Goal: Information Seeking & Learning: Learn about a topic

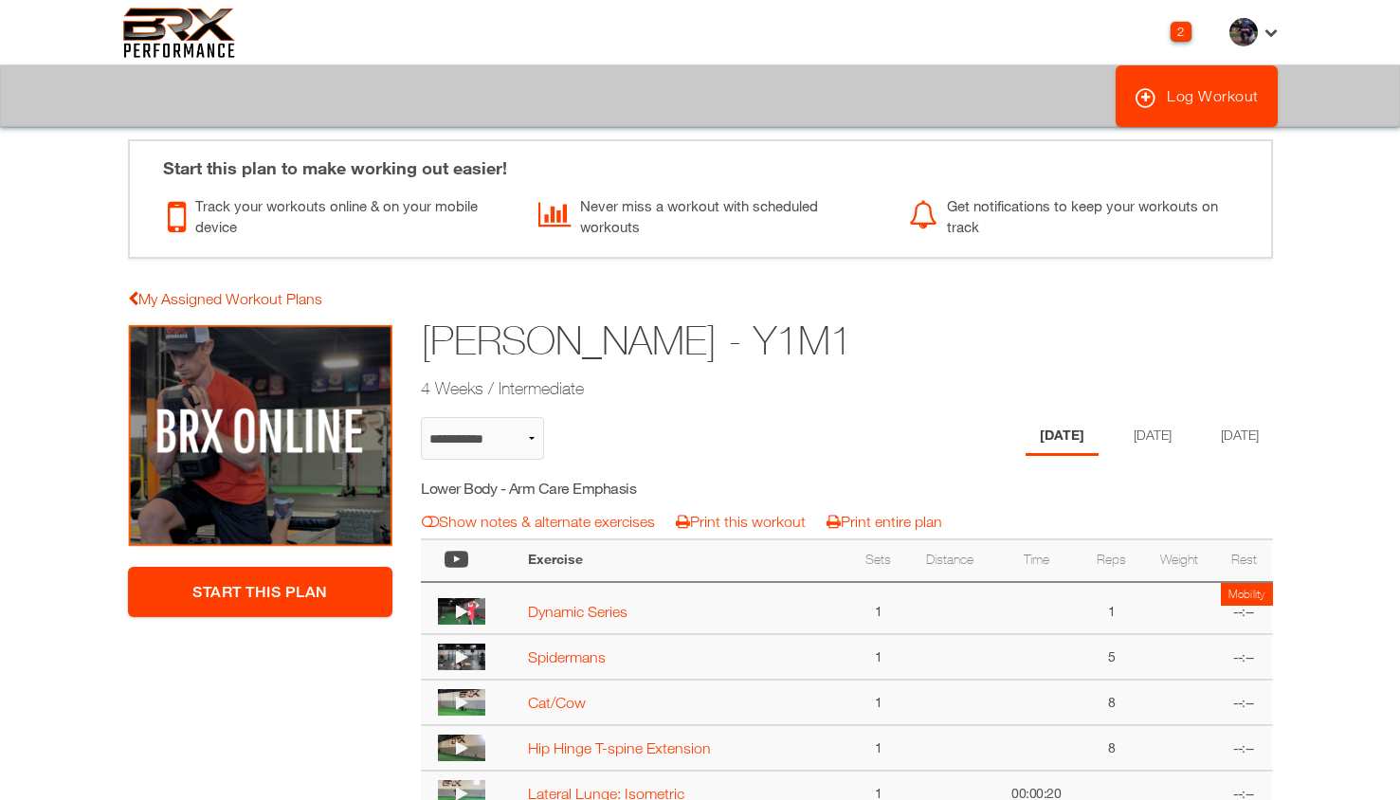
click at [295, 297] on link "My Assigned Workout Plans" at bounding box center [225, 298] width 194 height 17
select select "**********"
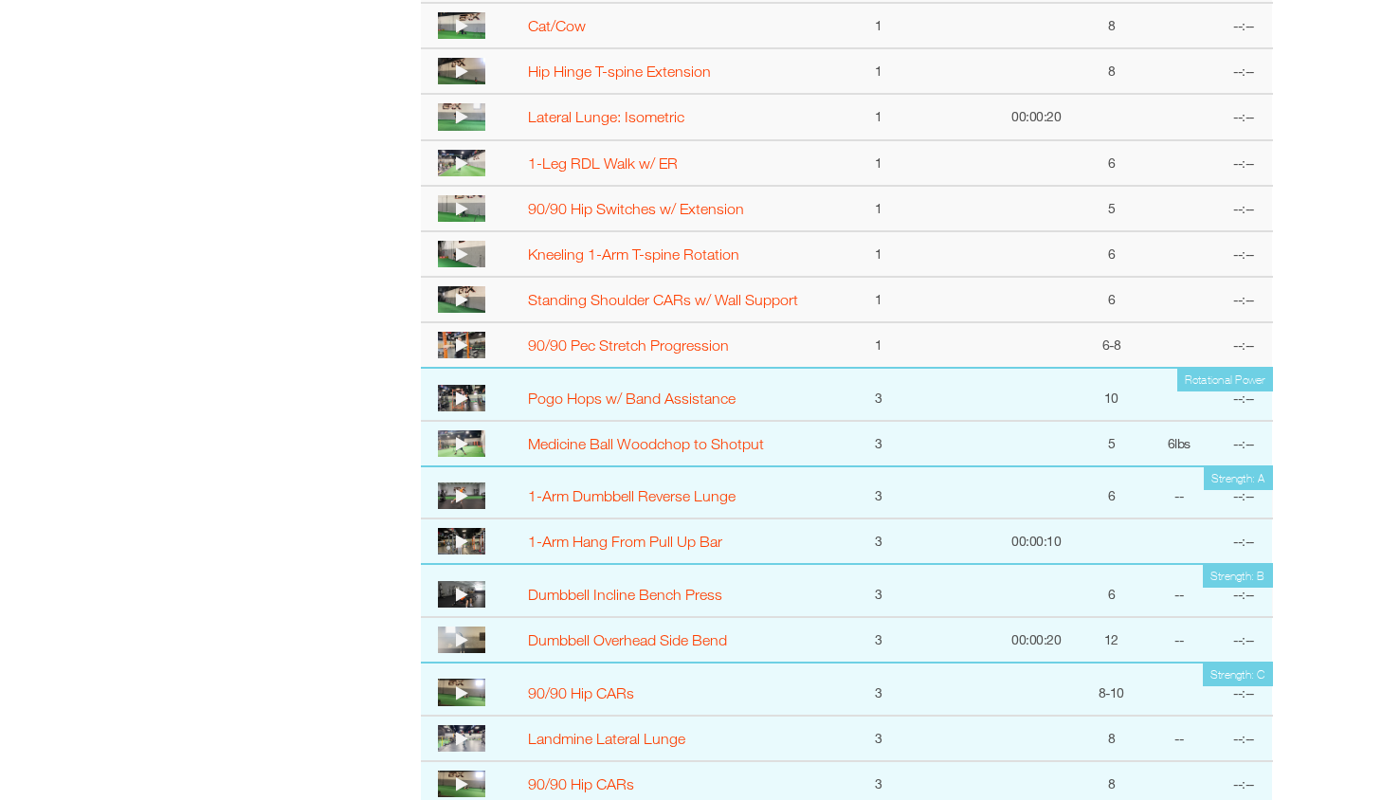
scroll to position [679, 0]
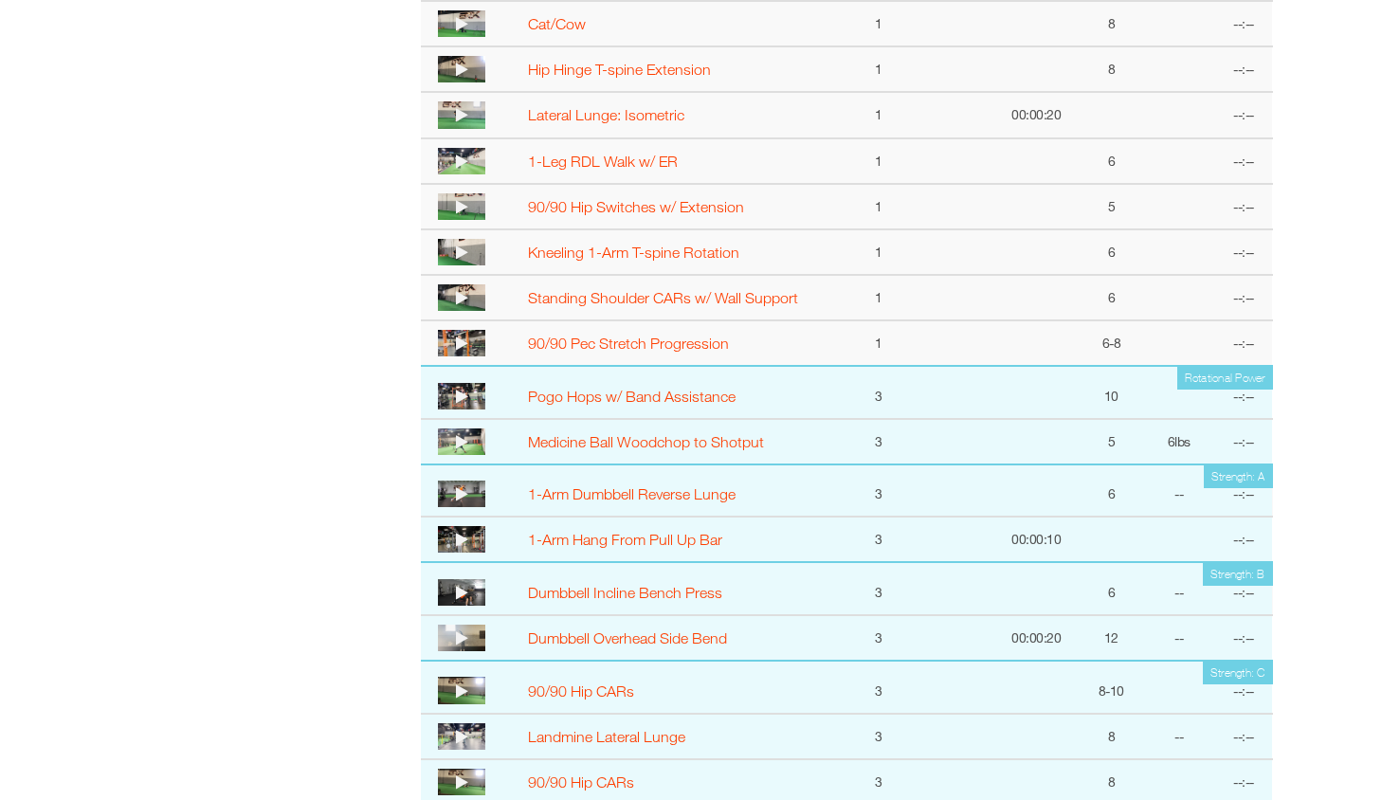
click at [456, 442] on icon at bounding box center [462, 441] width 12 height 15
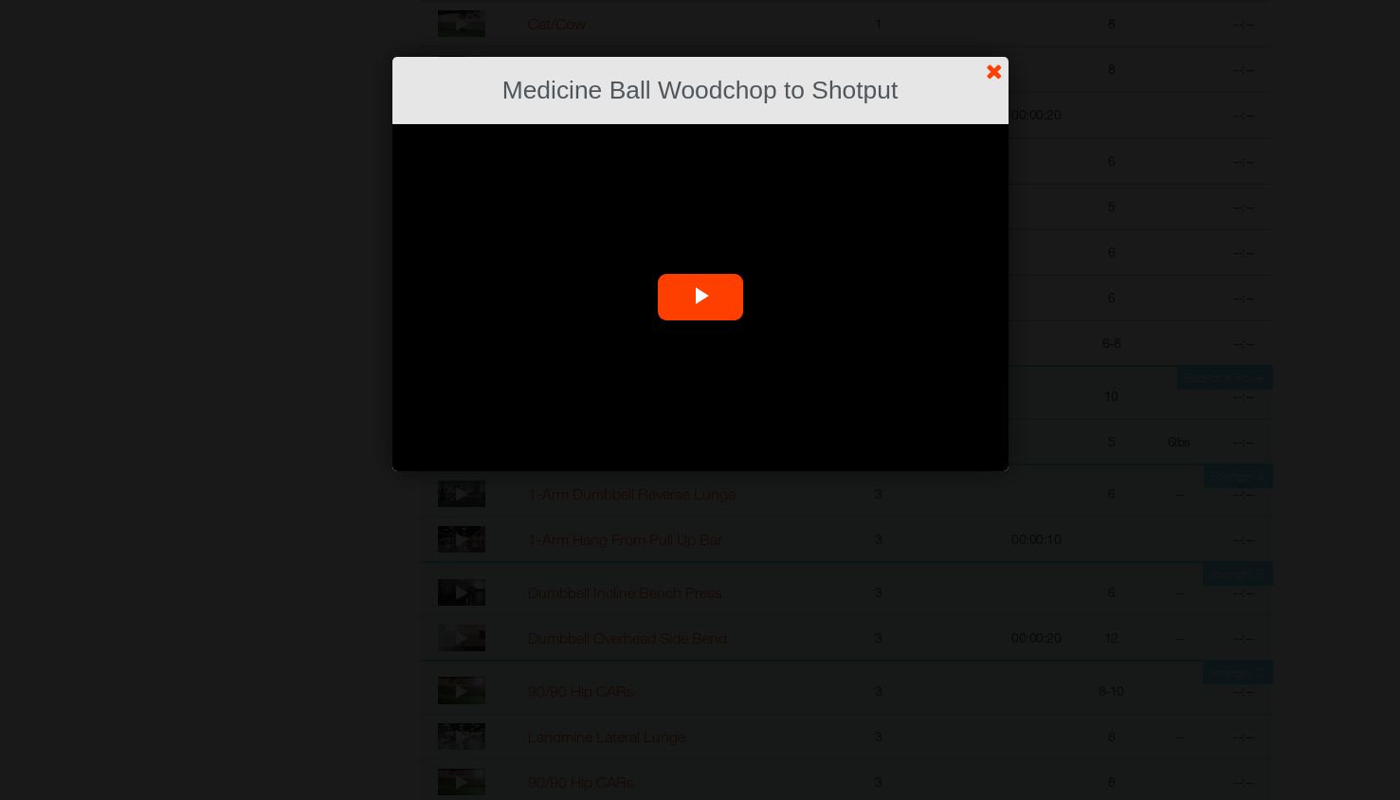
click at [700, 298] on span "Video Player" at bounding box center [700, 298] width 0 height 0
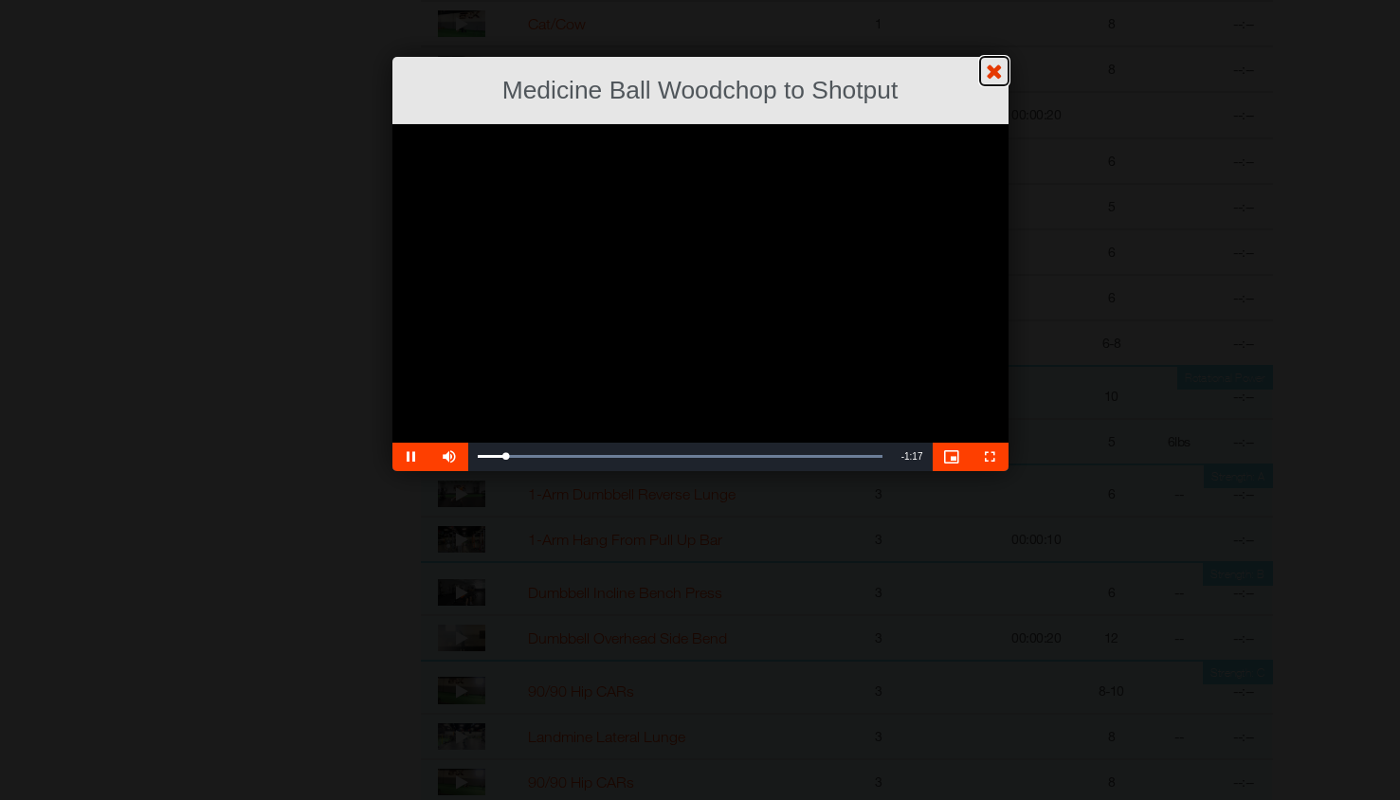
click at [990, 0] on link "?" at bounding box center [700, -1] width 1402 height 1
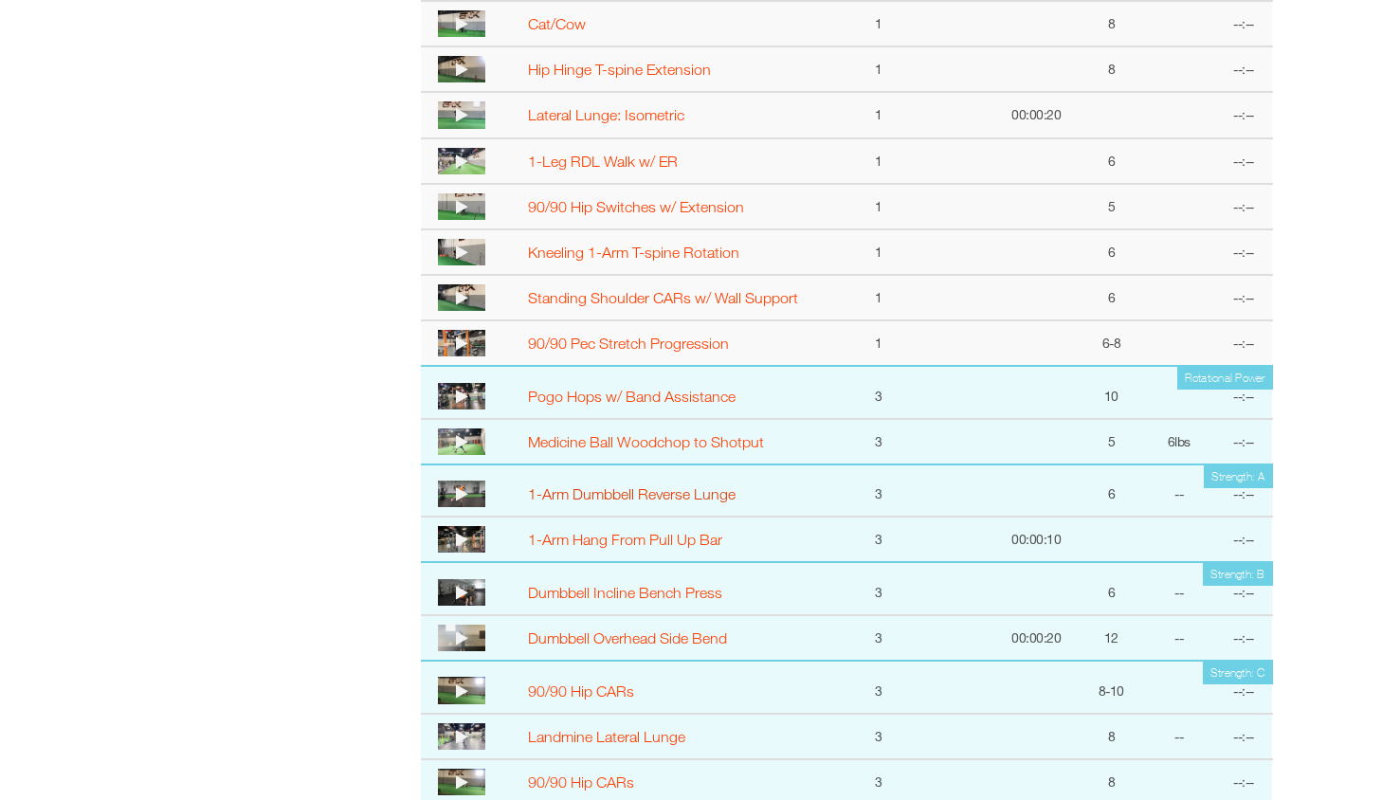
click at [669, 494] on link "1-Arm Dumbbell Reverse Lunge" at bounding box center [632, 493] width 208 height 17
select select "**********"
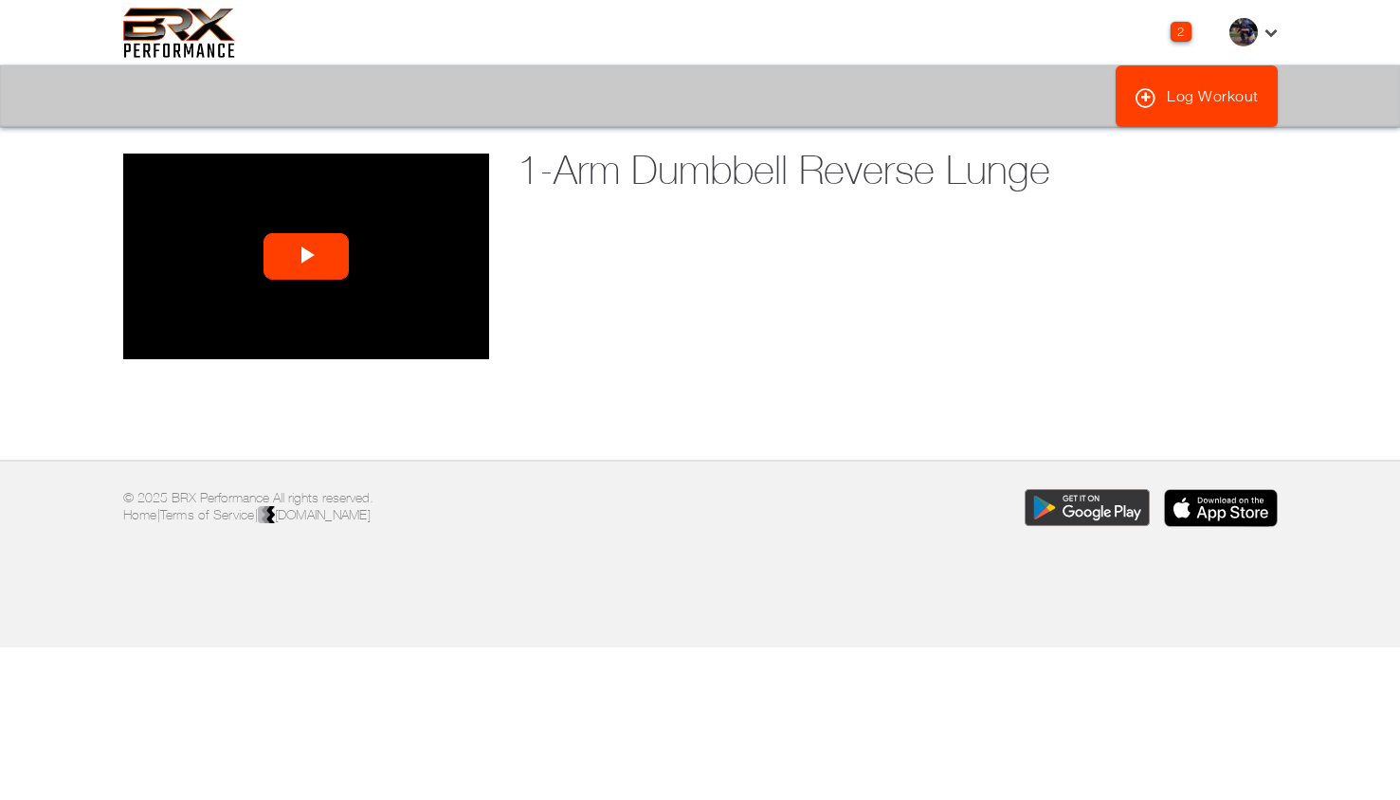
click at [349, 247] on video "Video Player" at bounding box center [306, 257] width 366 height 206
click at [615, 274] on div "**********" at bounding box center [700, 293] width 1183 height 278
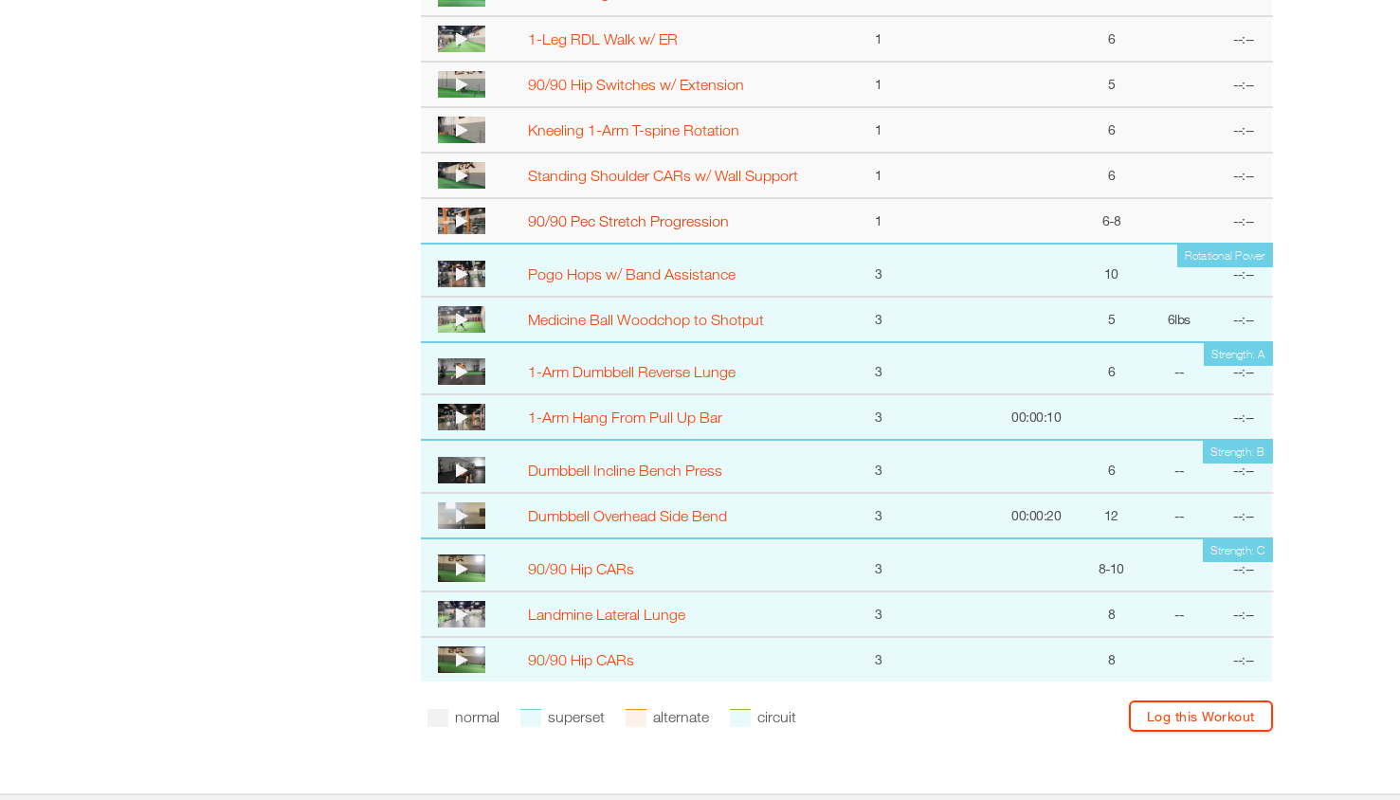
scroll to position [842, 0]
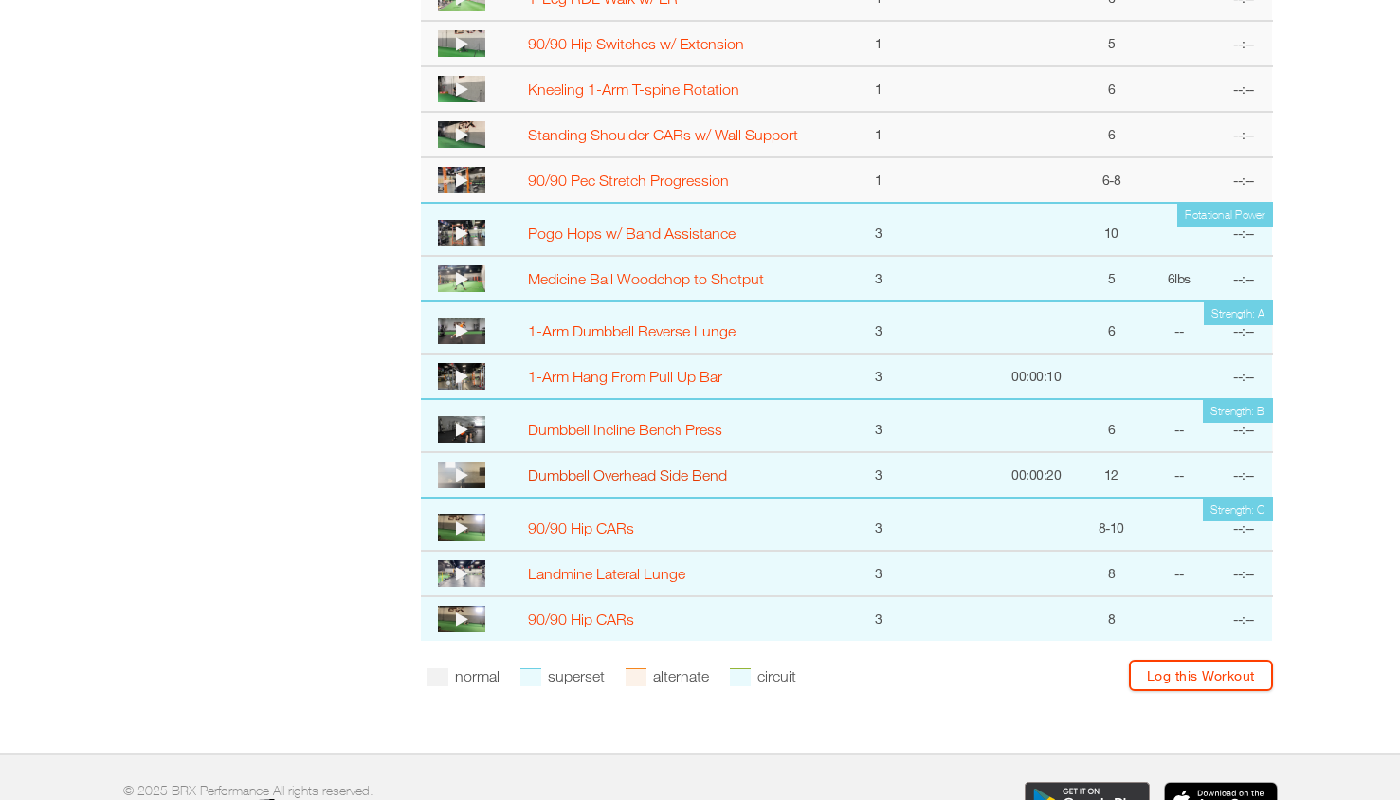
click at [725, 477] on link "Dumbbell Overhead Side Bend" at bounding box center [627, 474] width 199 height 17
select select "**********"
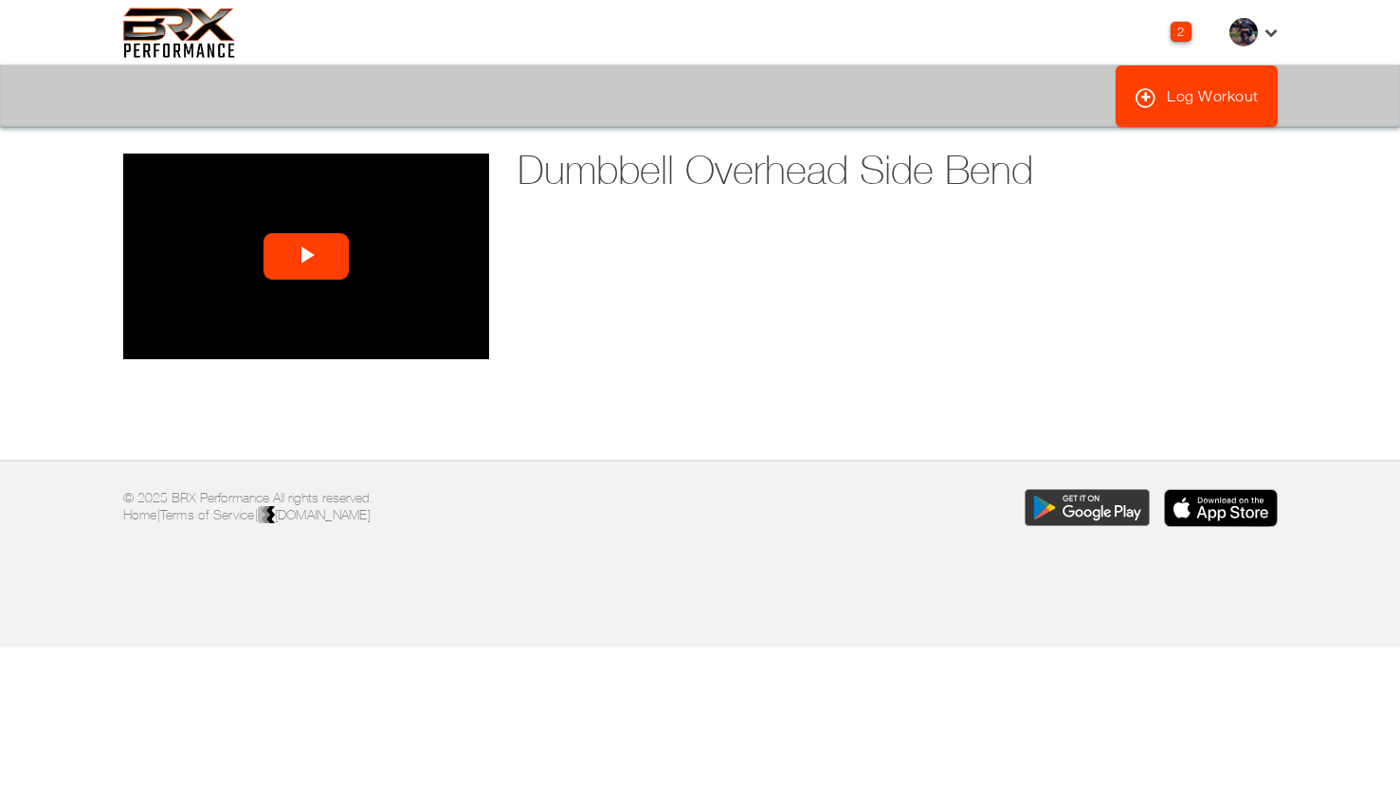
click at [306, 257] on span "Video Player" at bounding box center [306, 257] width 0 height 0
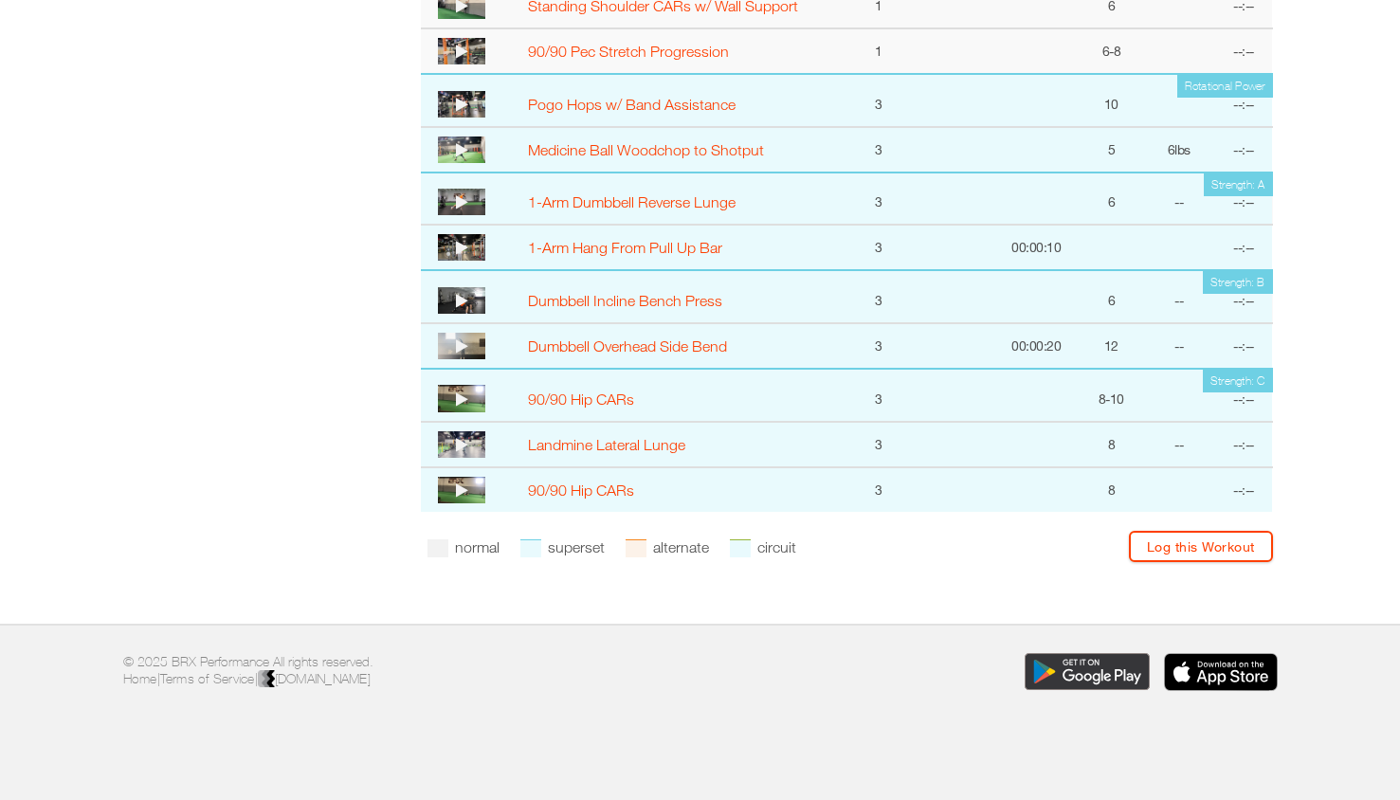
scroll to position [972, 0]
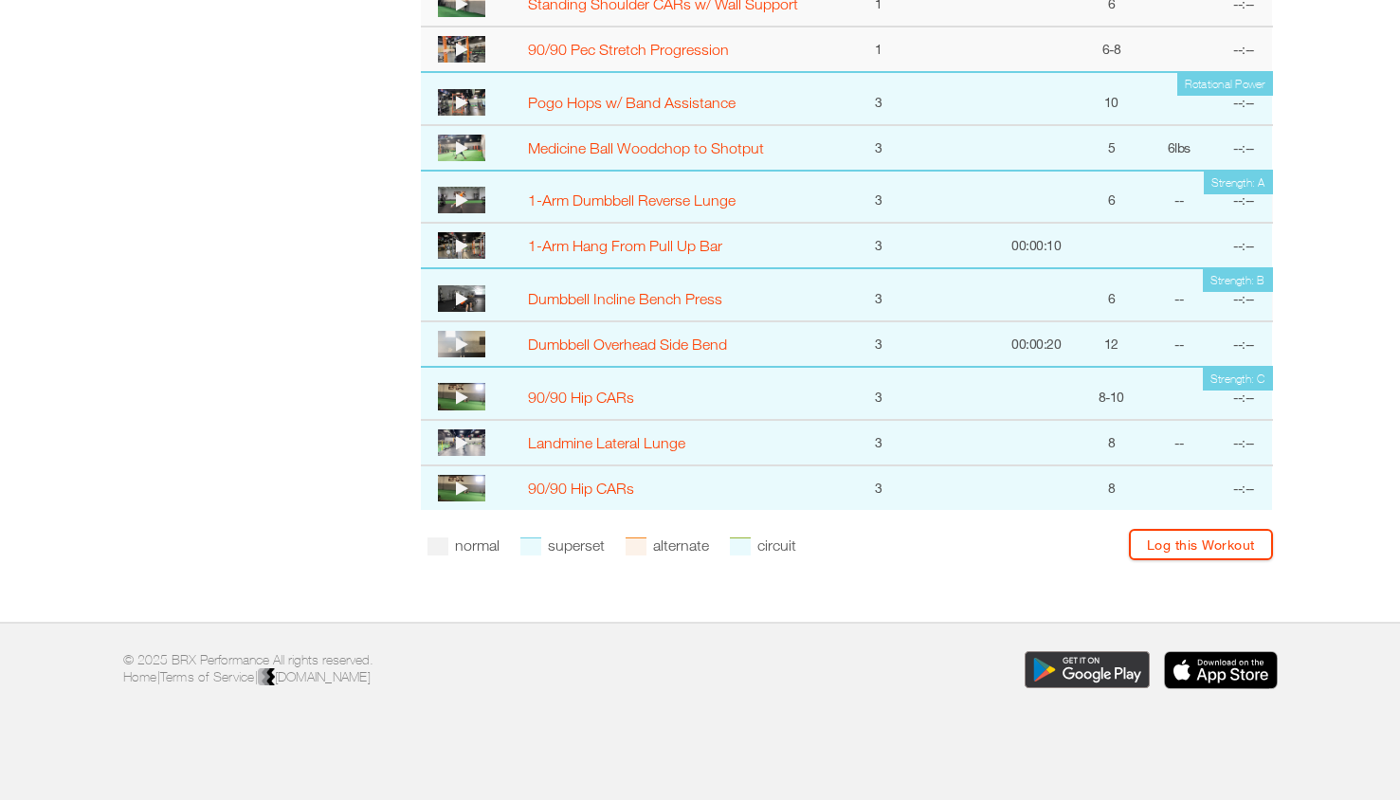
click at [451, 401] on img at bounding box center [461, 396] width 47 height 27
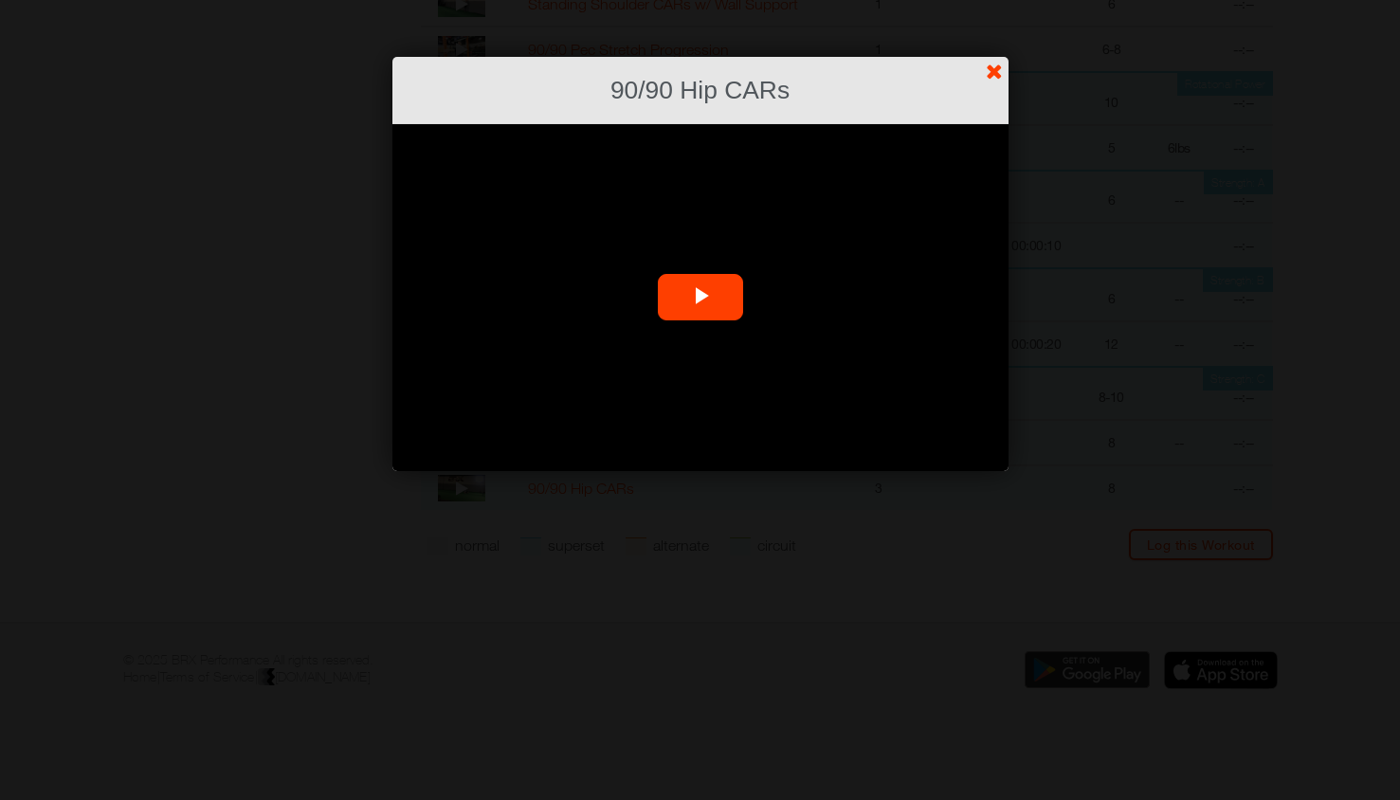
click at [700, 298] on span "Video Player" at bounding box center [700, 298] width 0 height 0
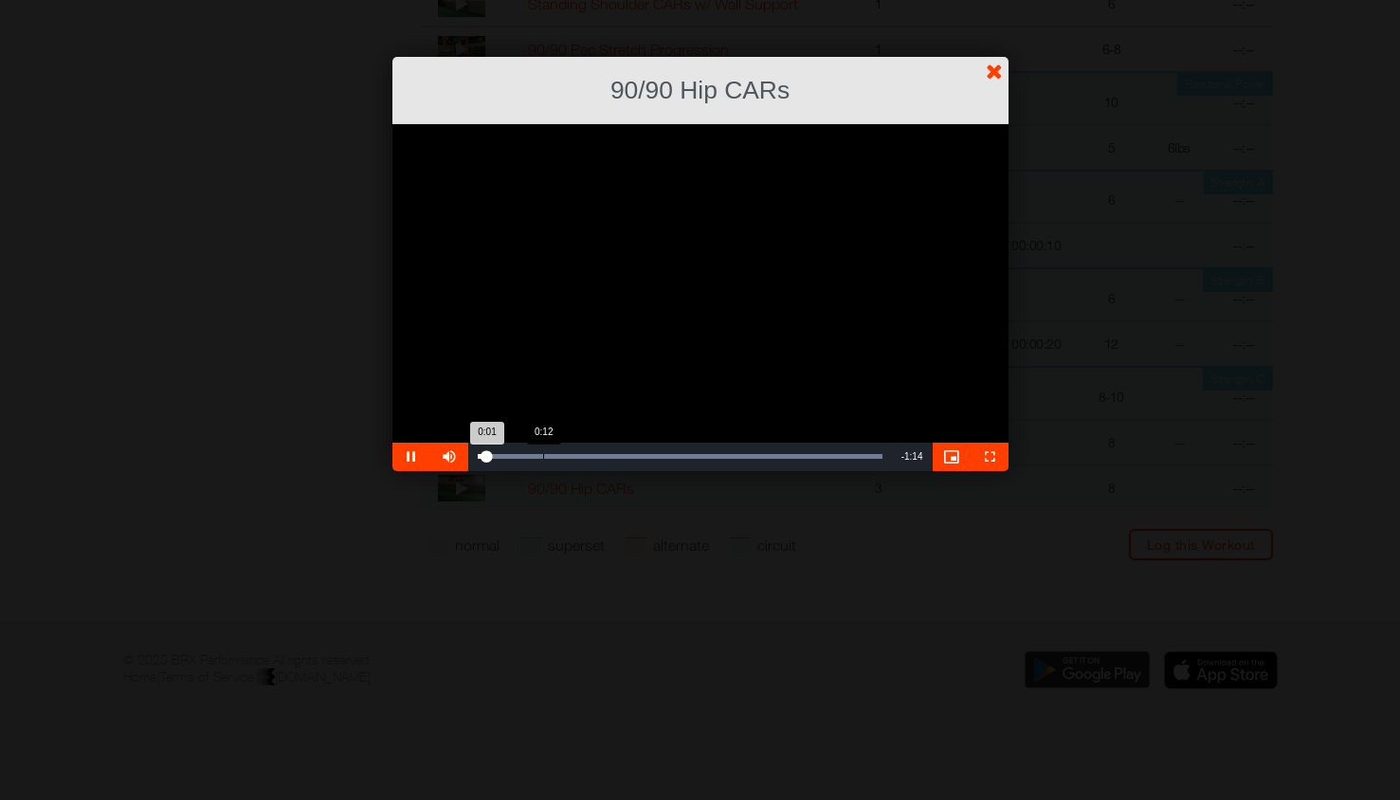
click at [542, 453] on div "Loaded : 100.00% 0:12 0:01" at bounding box center [680, 457] width 424 height 28
click at [989, 0] on link "?" at bounding box center [700, -1] width 1402 height 1
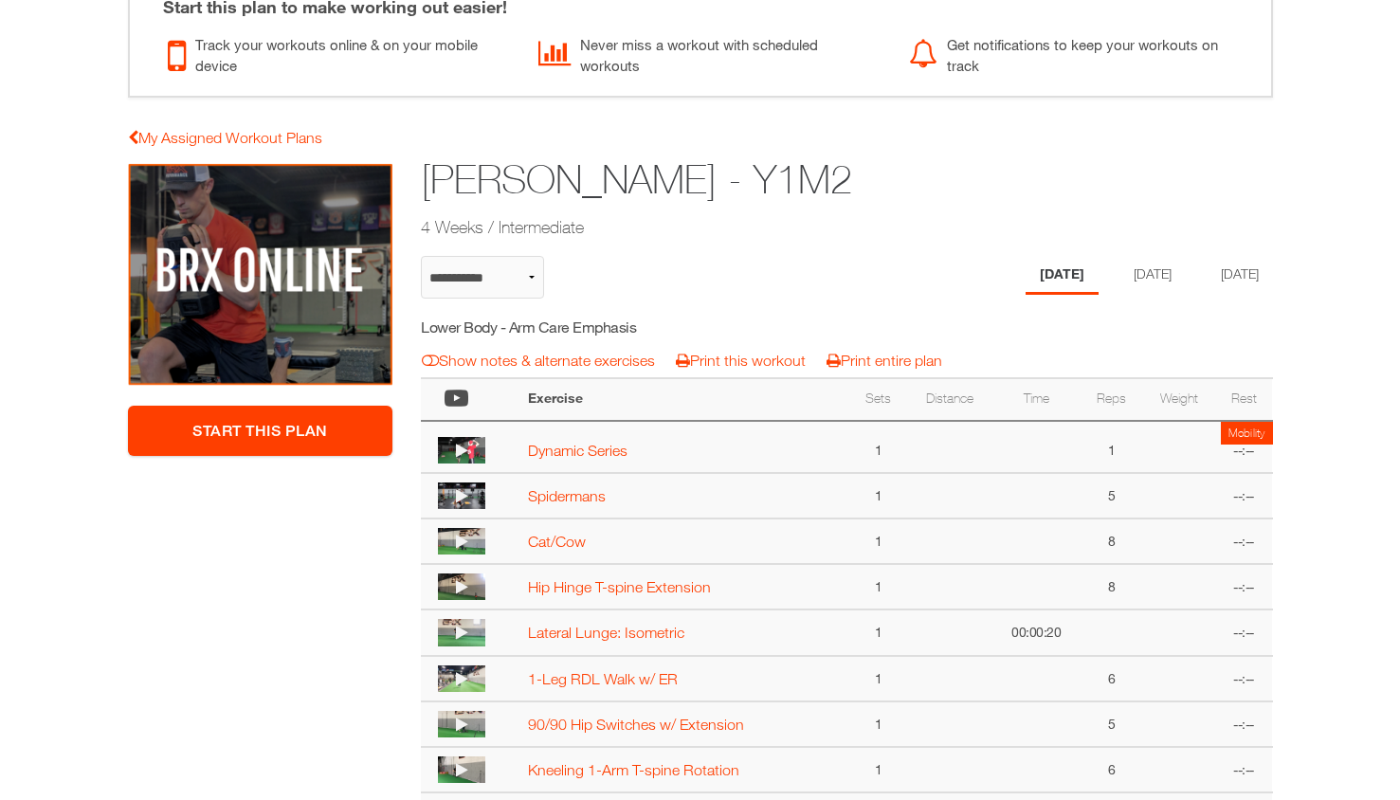
scroll to position [165, 0]
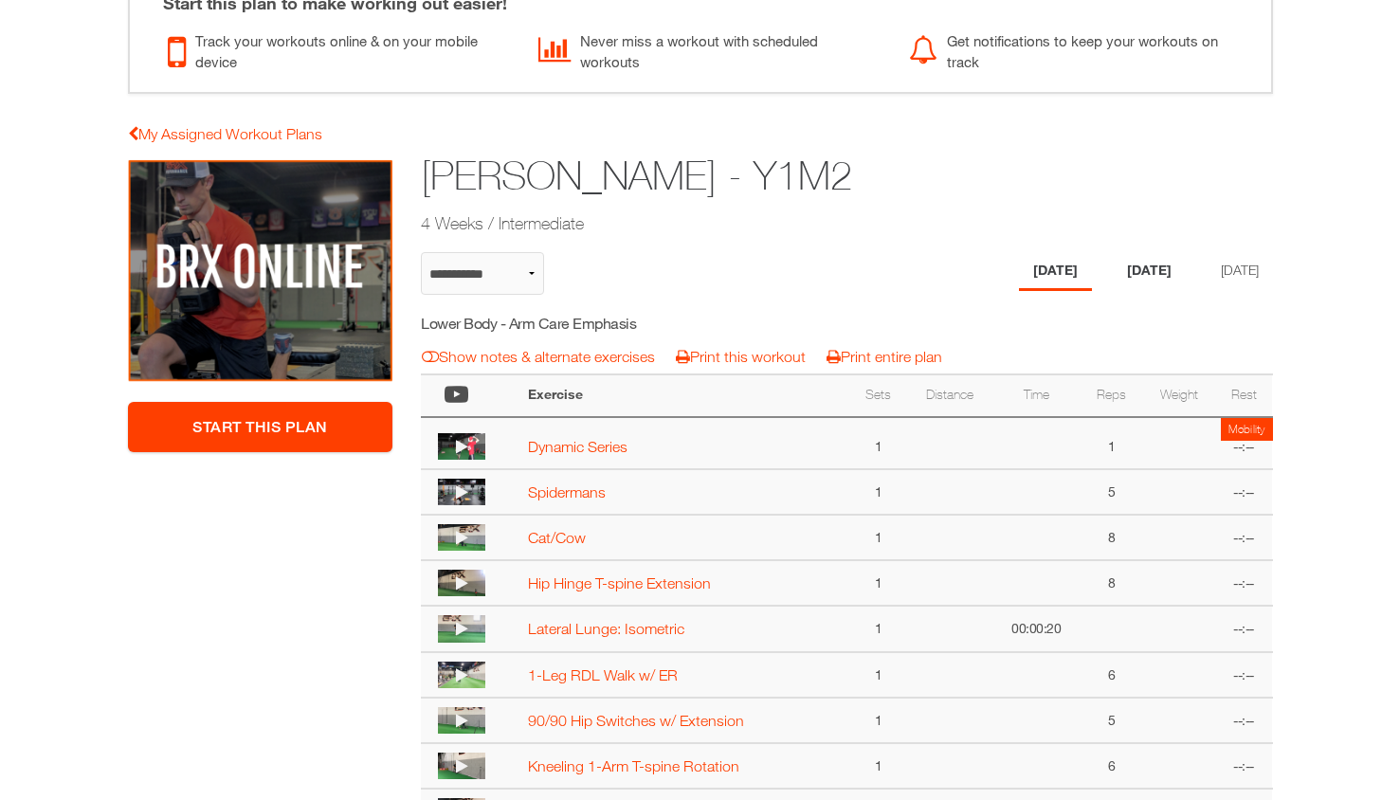
click at [1130, 254] on li "[DATE]" at bounding box center [1149, 271] width 73 height 39
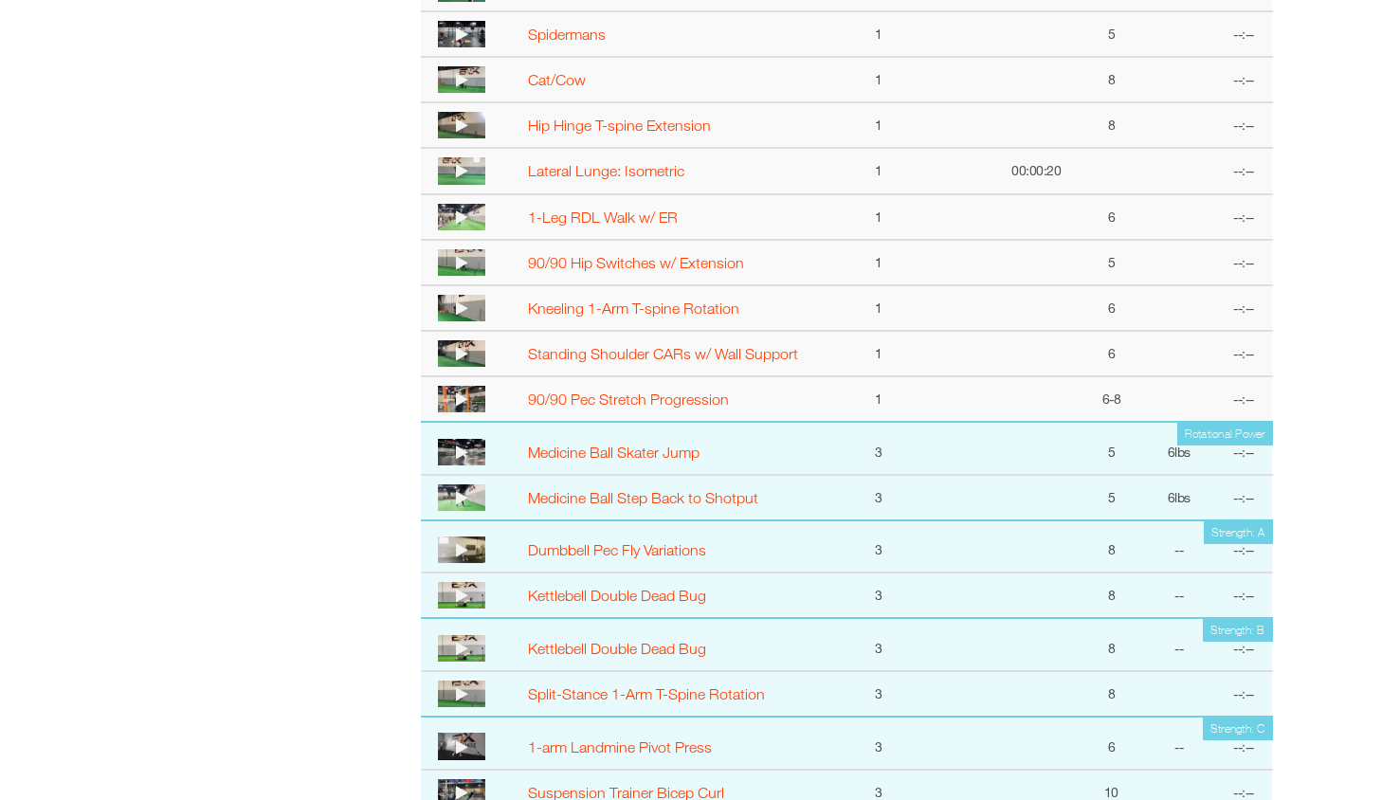
scroll to position [674, 0]
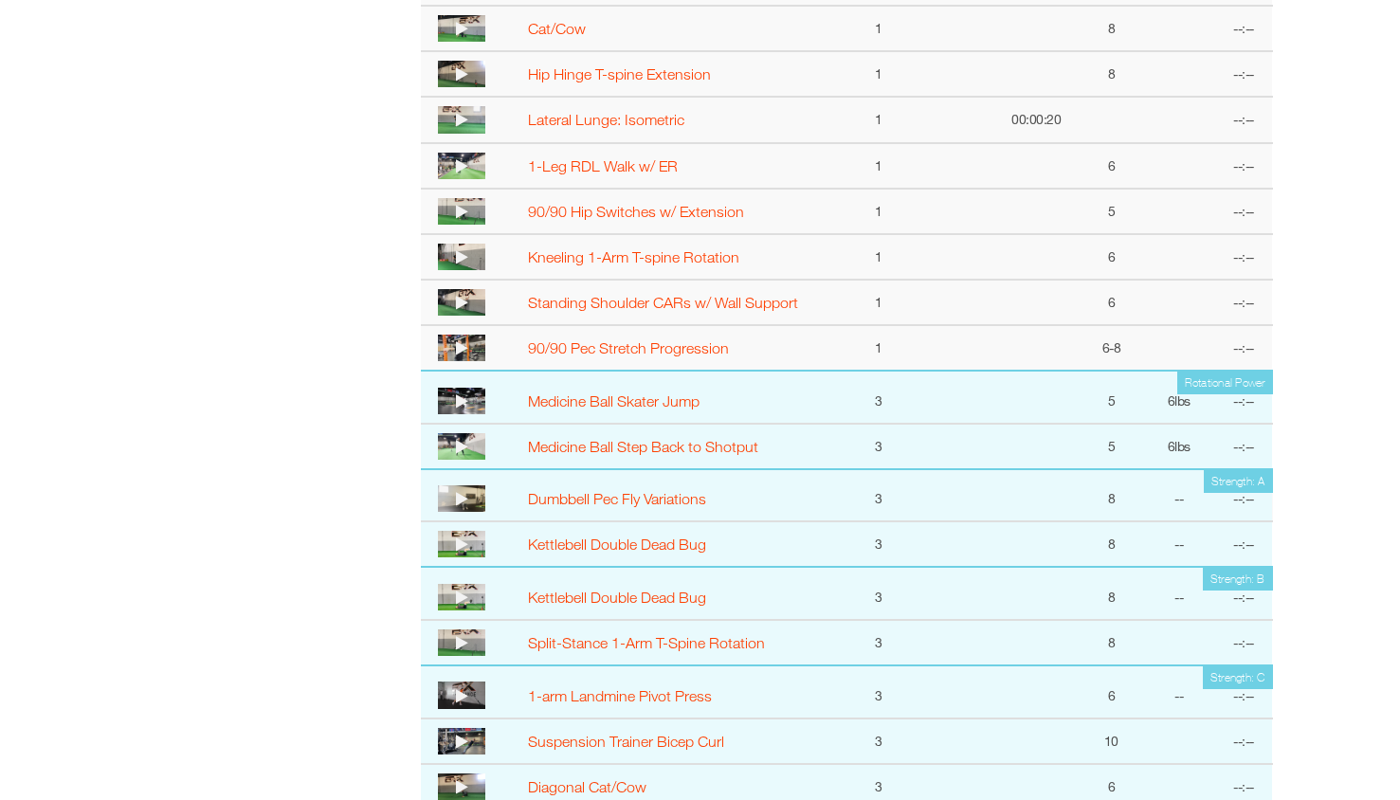
click at [605, 456] on td "Medicine Ball Step Back to Shotput" at bounding box center [684, 446] width 332 height 45
click at [599, 447] on link "Medicine Ball Step Back to Shotput" at bounding box center [643, 446] width 230 height 17
select select "**********"
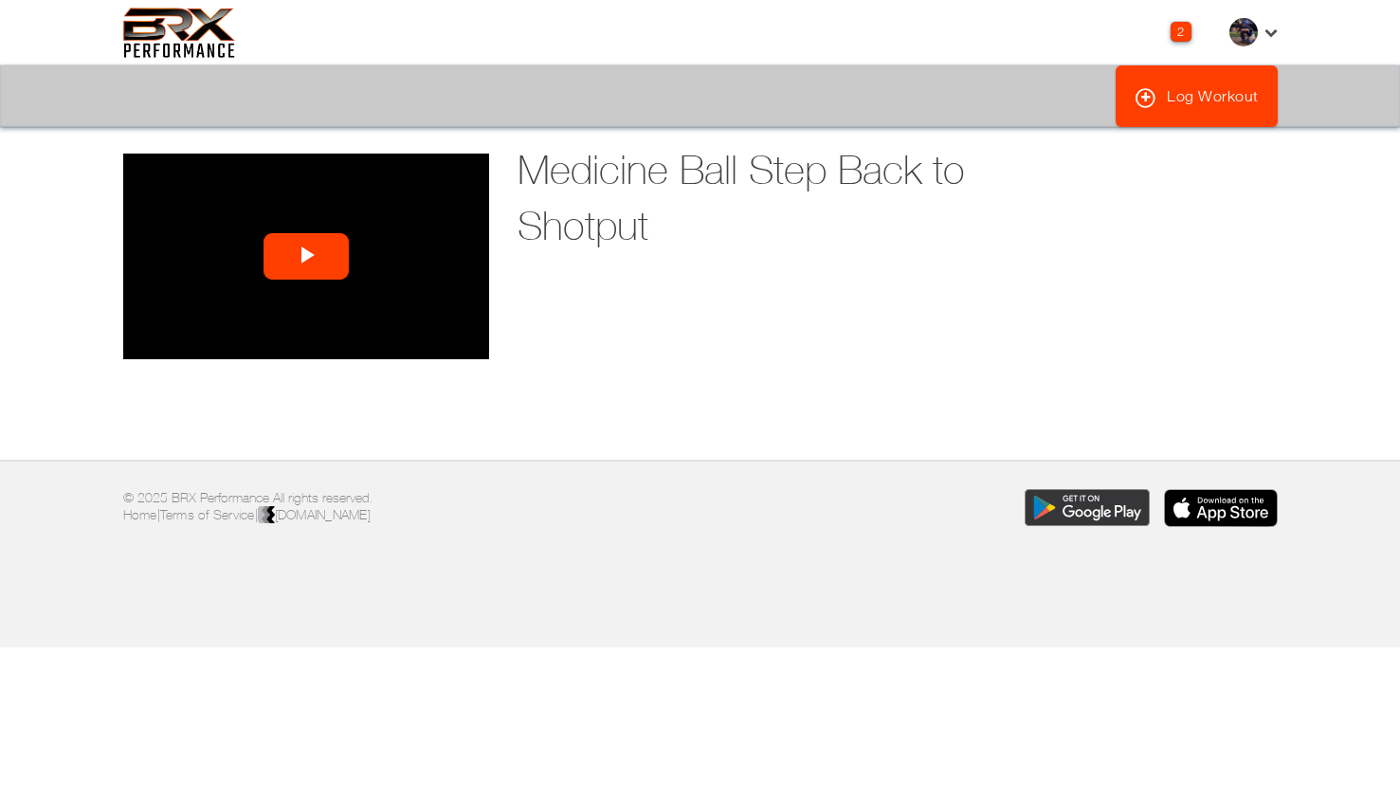
click at [306, 257] on span "Video Player" at bounding box center [306, 257] width 0 height 0
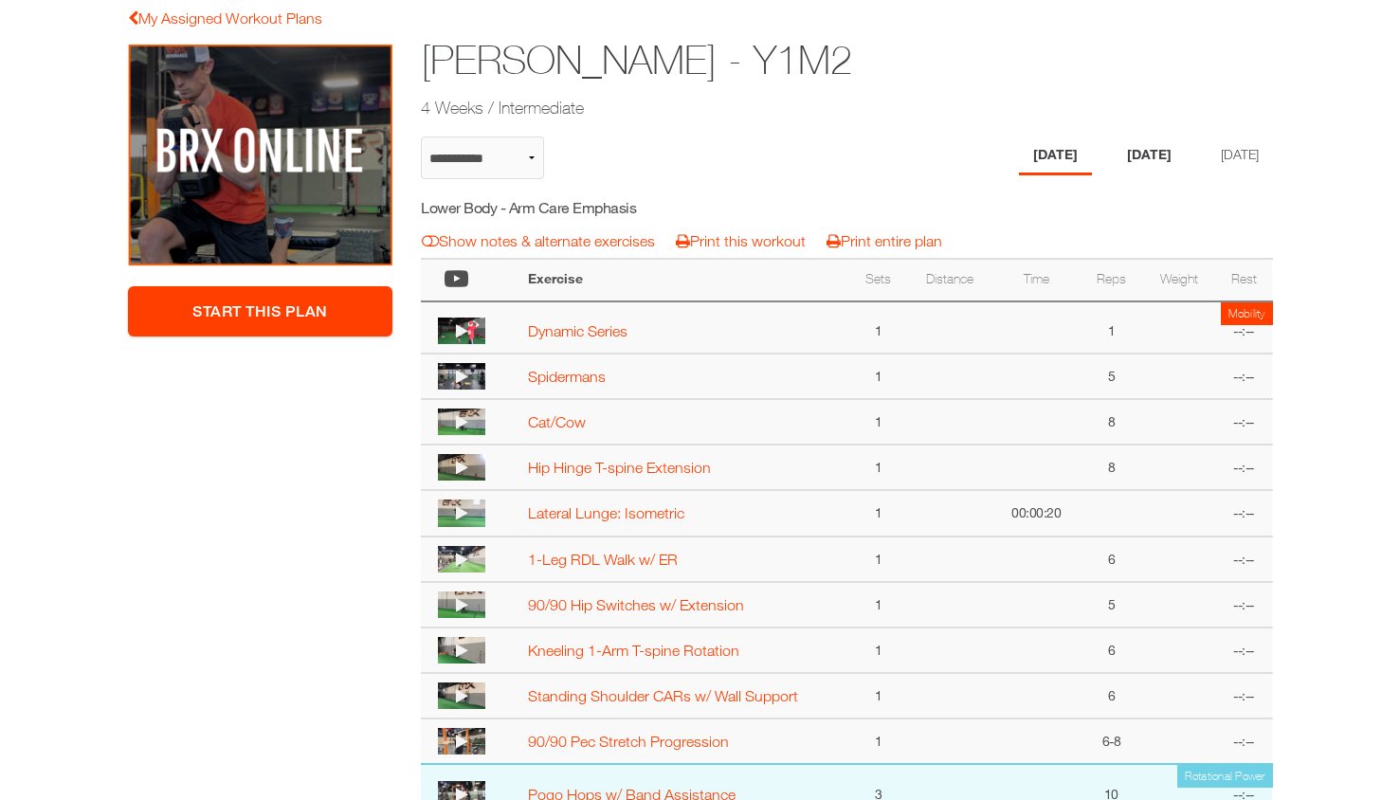
click at [1163, 140] on li "[DATE]" at bounding box center [1149, 155] width 73 height 39
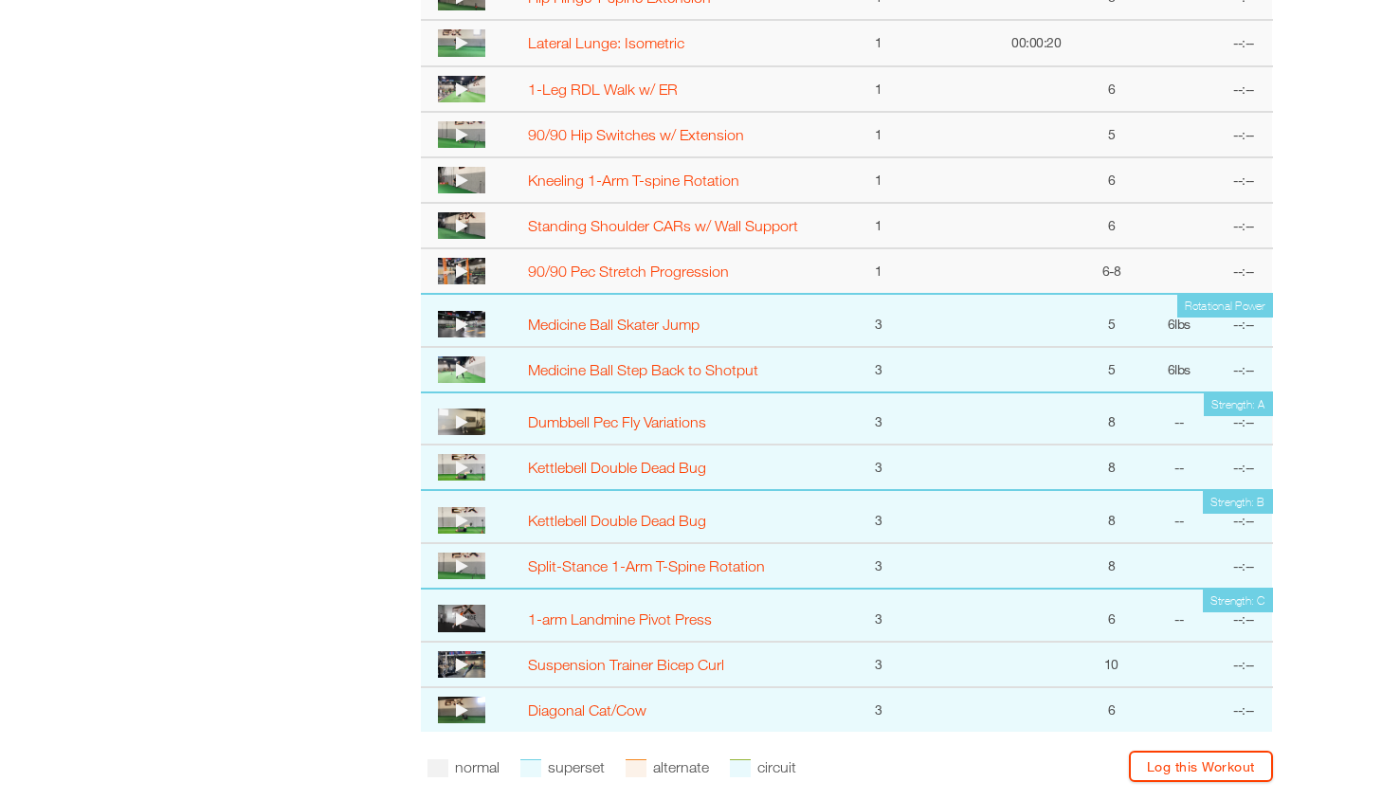
scroll to position [753, 0]
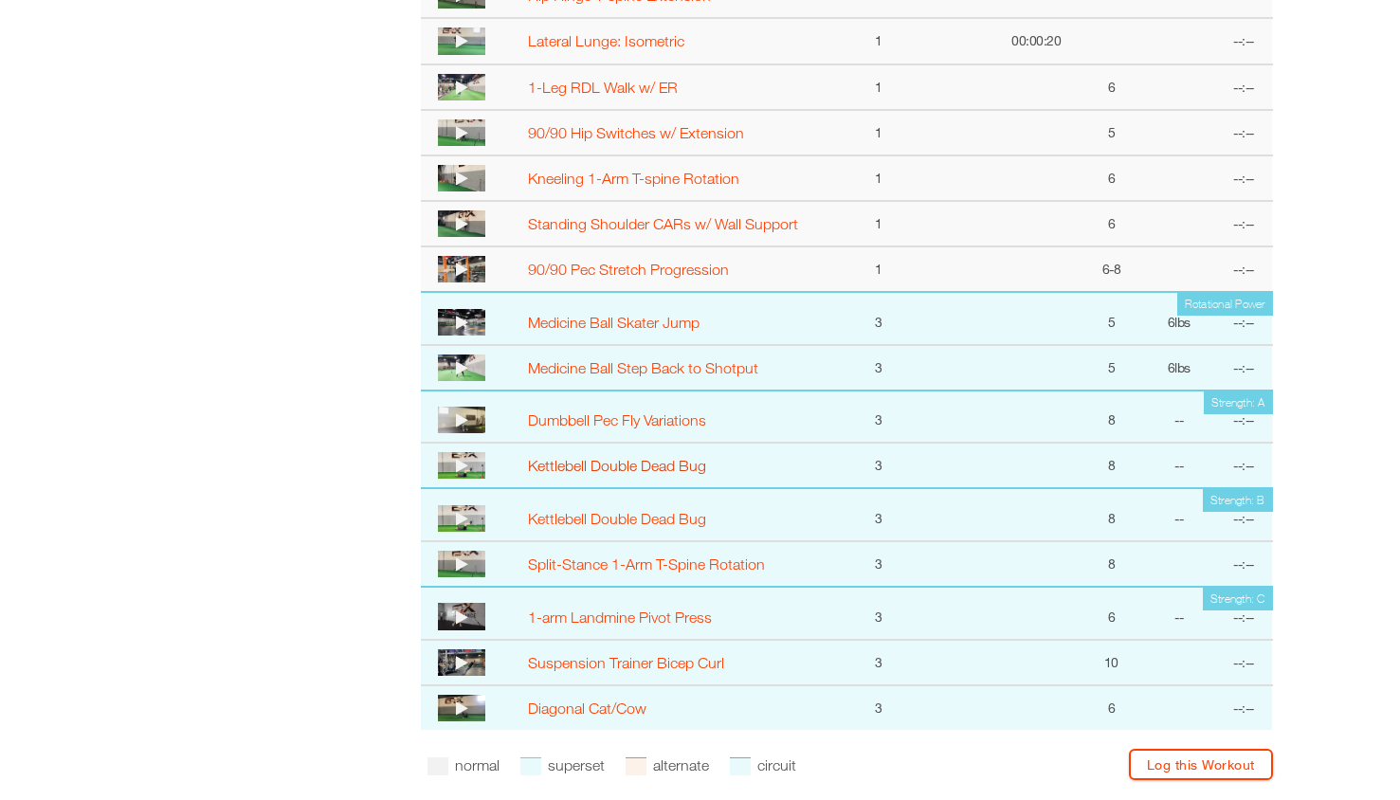
click at [687, 467] on link "Kettlebell Double Dead Bug" at bounding box center [617, 465] width 178 height 17
select select "**********"
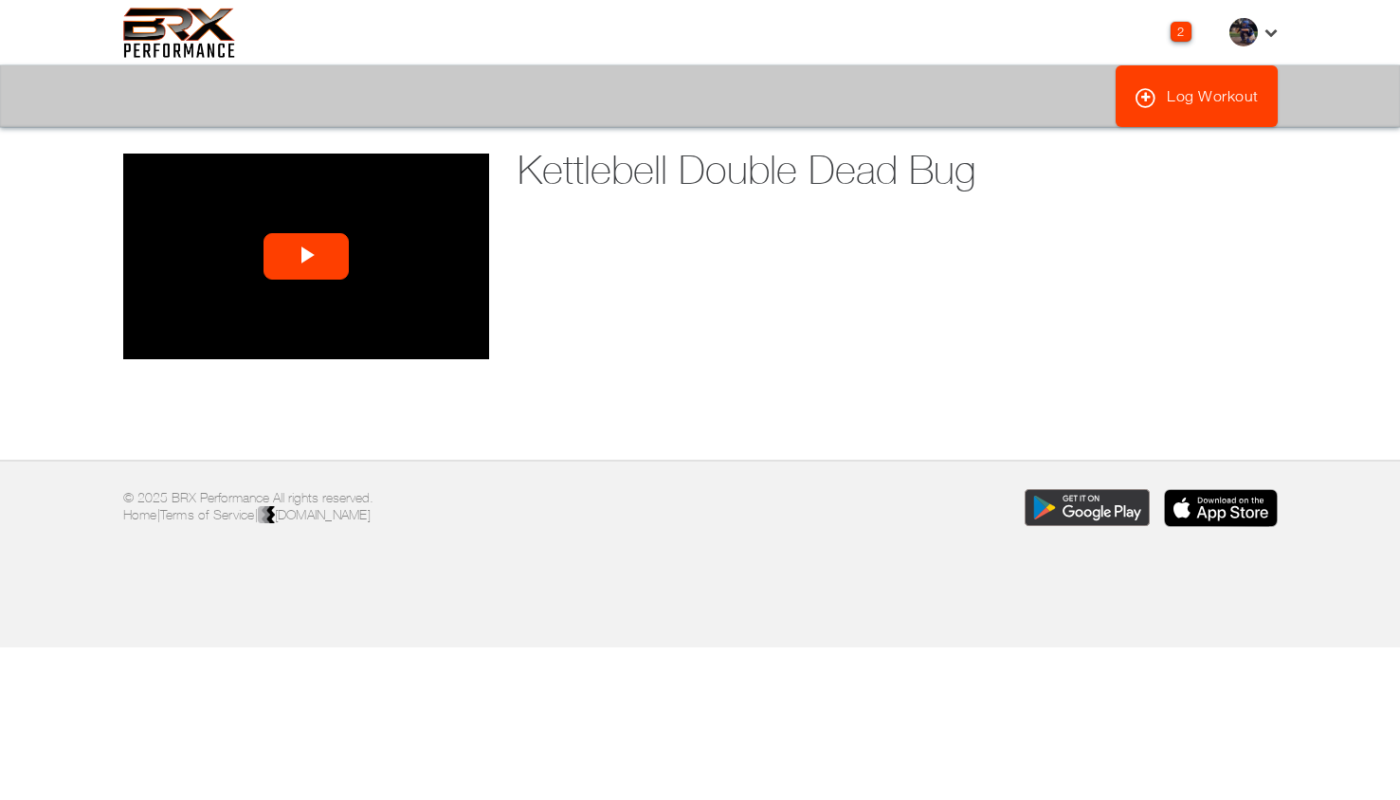
click at [306, 257] on span "Video Player" at bounding box center [306, 257] width 0 height 0
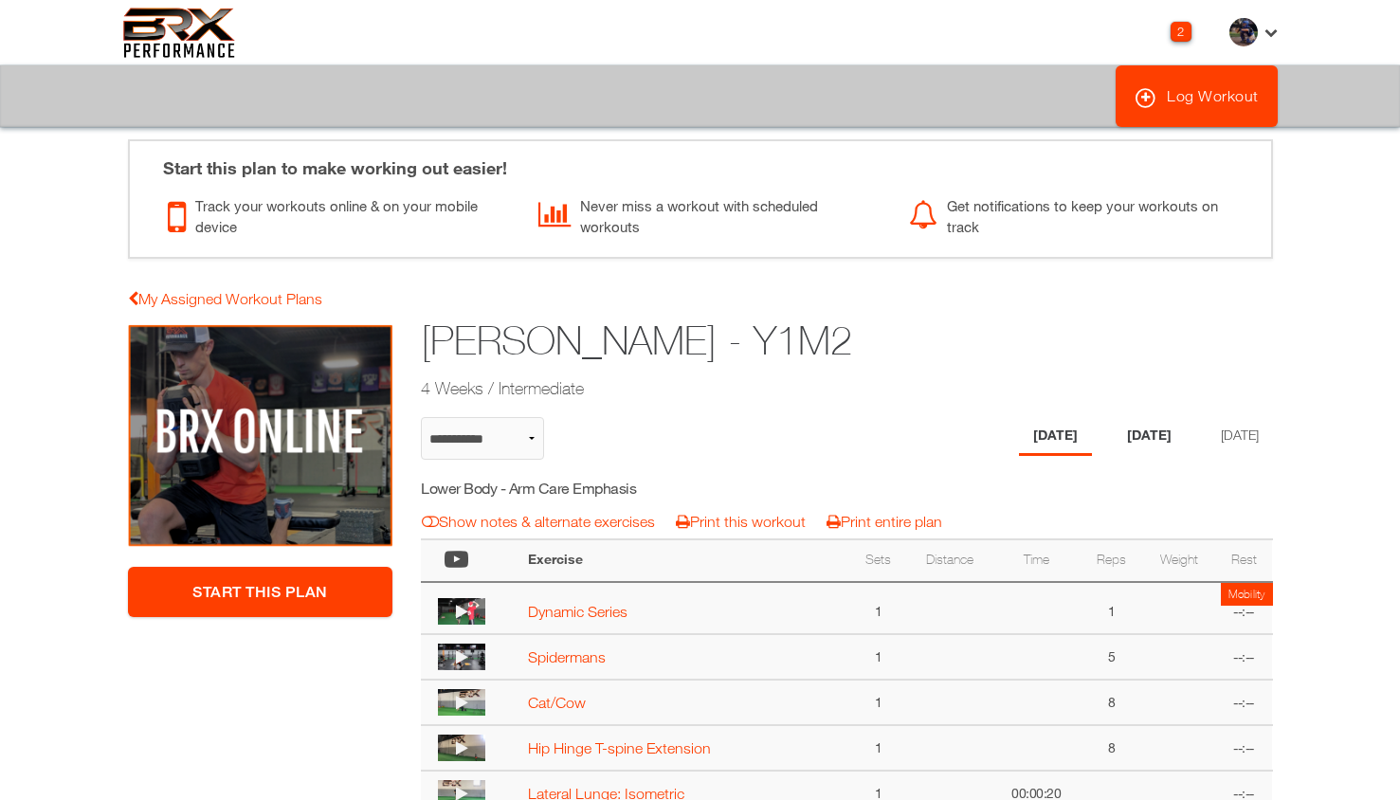
click at [1116, 427] on li "[DATE]" at bounding box center [1149, 436] width 73 height 39
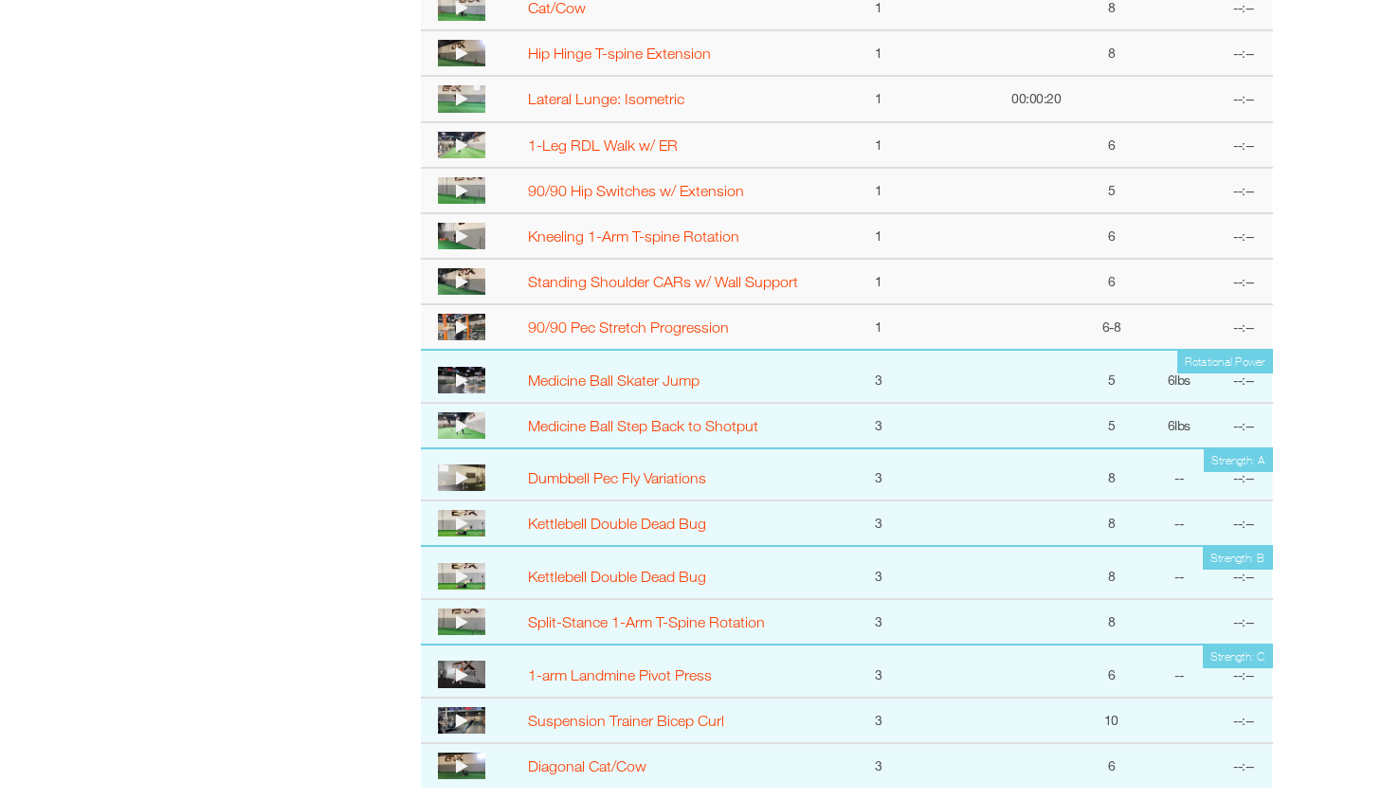
scroll to position [784, 0]
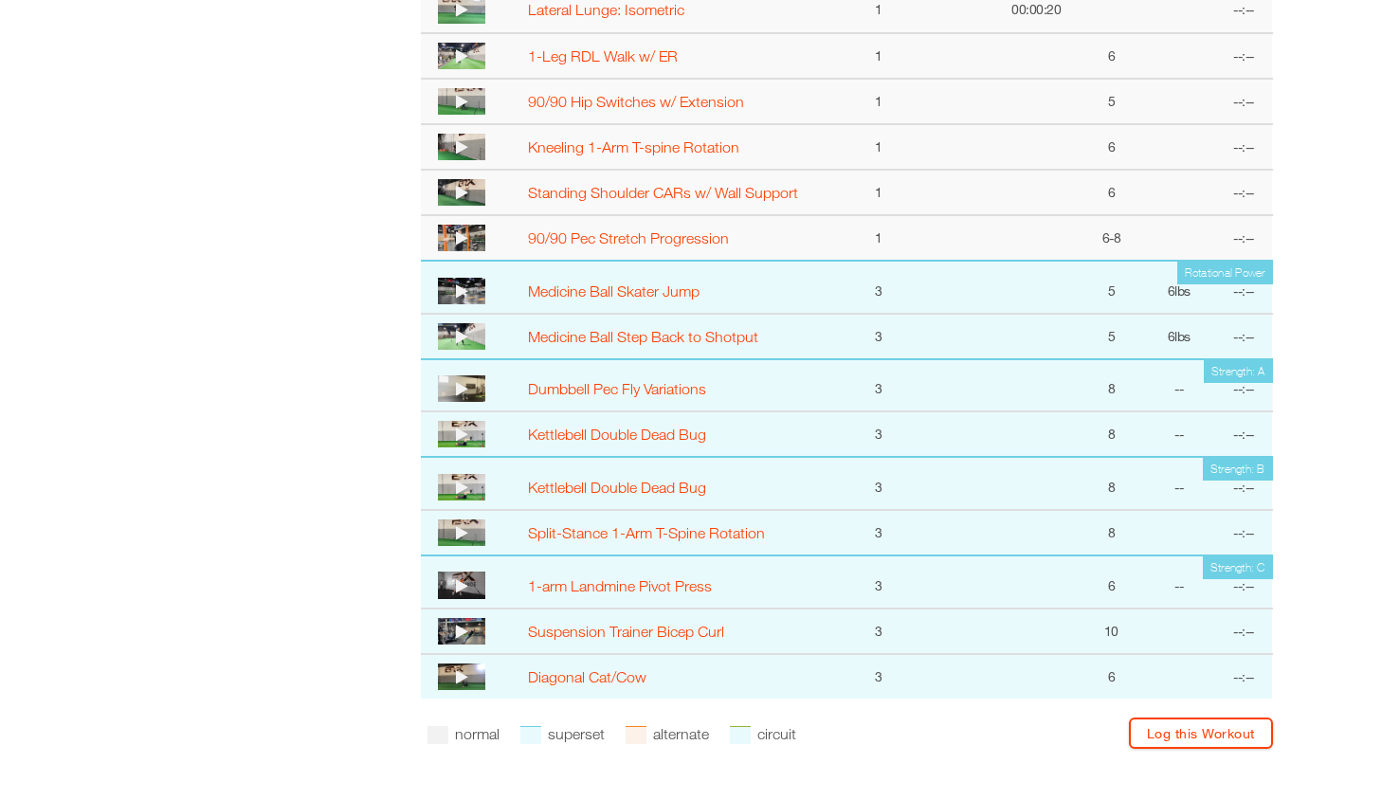
click at [451, 391] on img at bounding box center [461, 388] width 47 height 27
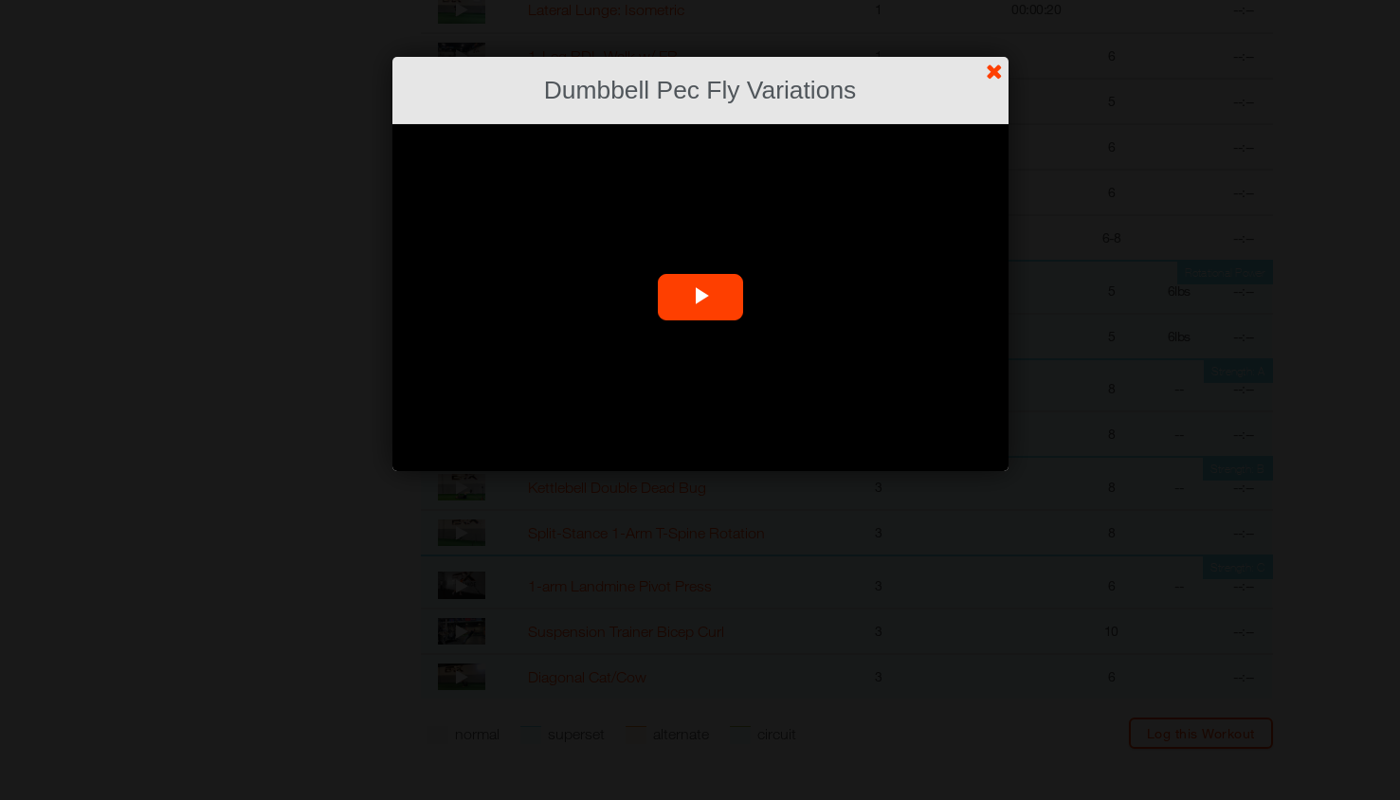
click at [700, 298] on span "Video Player" at bounding box center [700, 298] width 0 height 0
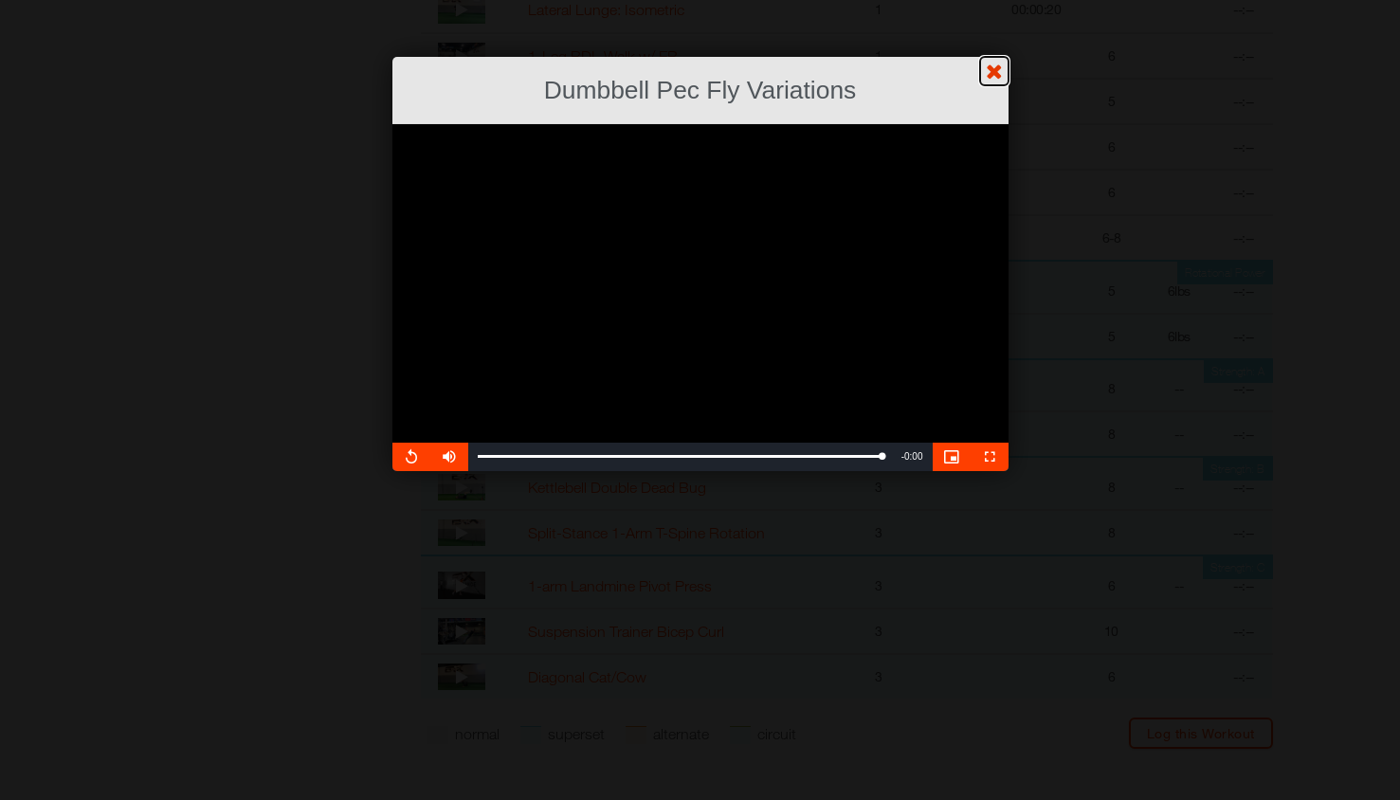
click at [989, 0] on link "?" at bounding box center [700, -1] width 1402 height 1
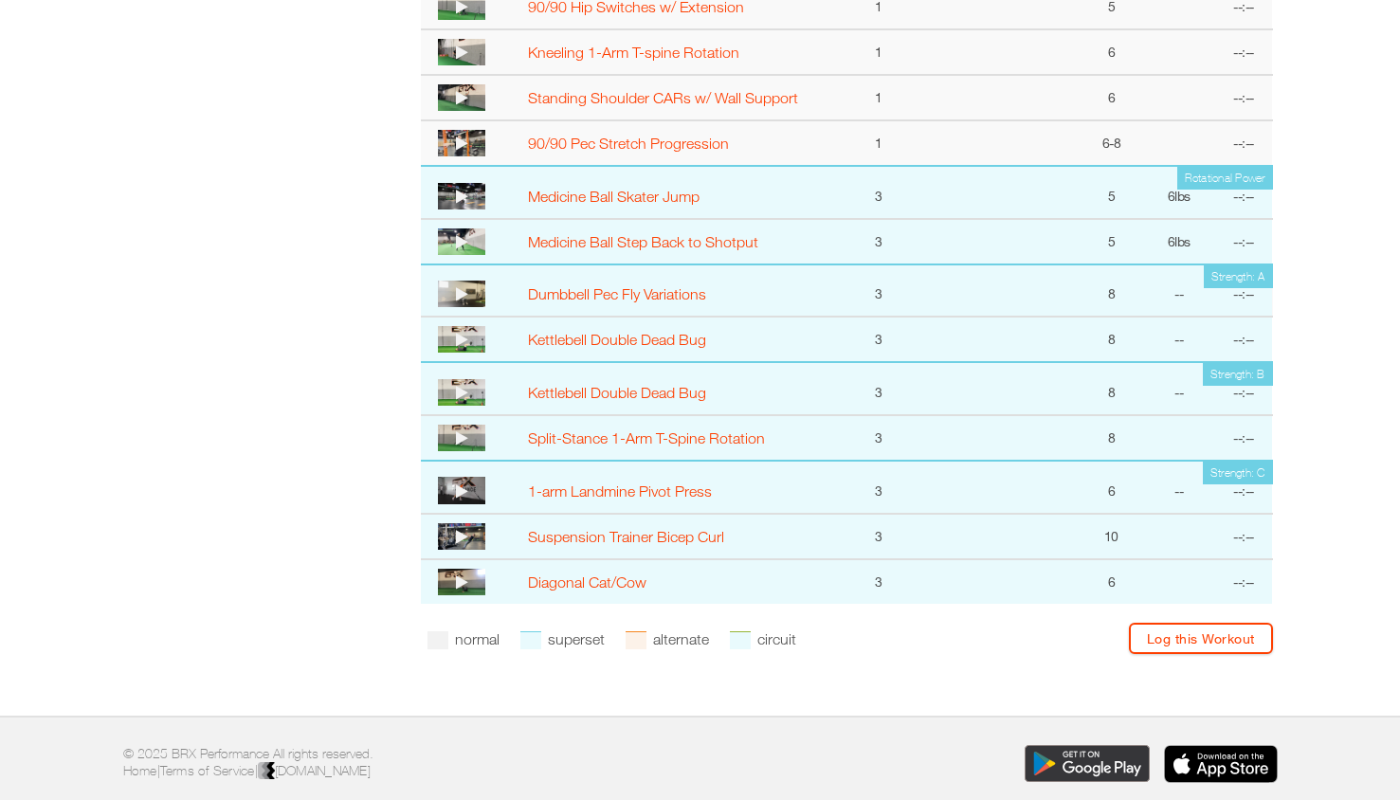
scroll to position [880, 0]
click at [451, 437] on img at bounding box center [461, 437] width 47 height 27
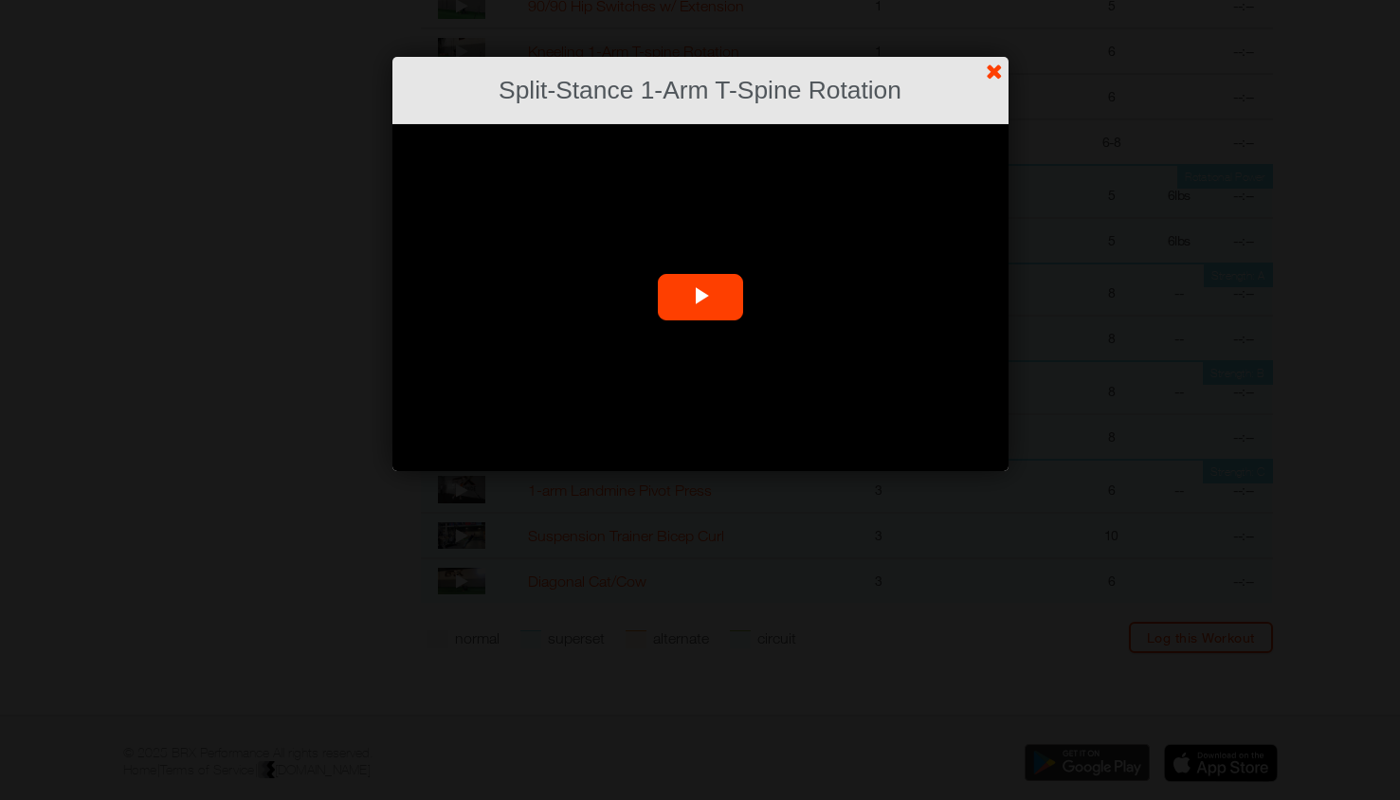
click at [700, 298] on span "Video Player" at bounding box center [700, 298] width 0 height 0
click at [991, 0] on link "?" at bounding box center [700, -1] width 1402 height 1
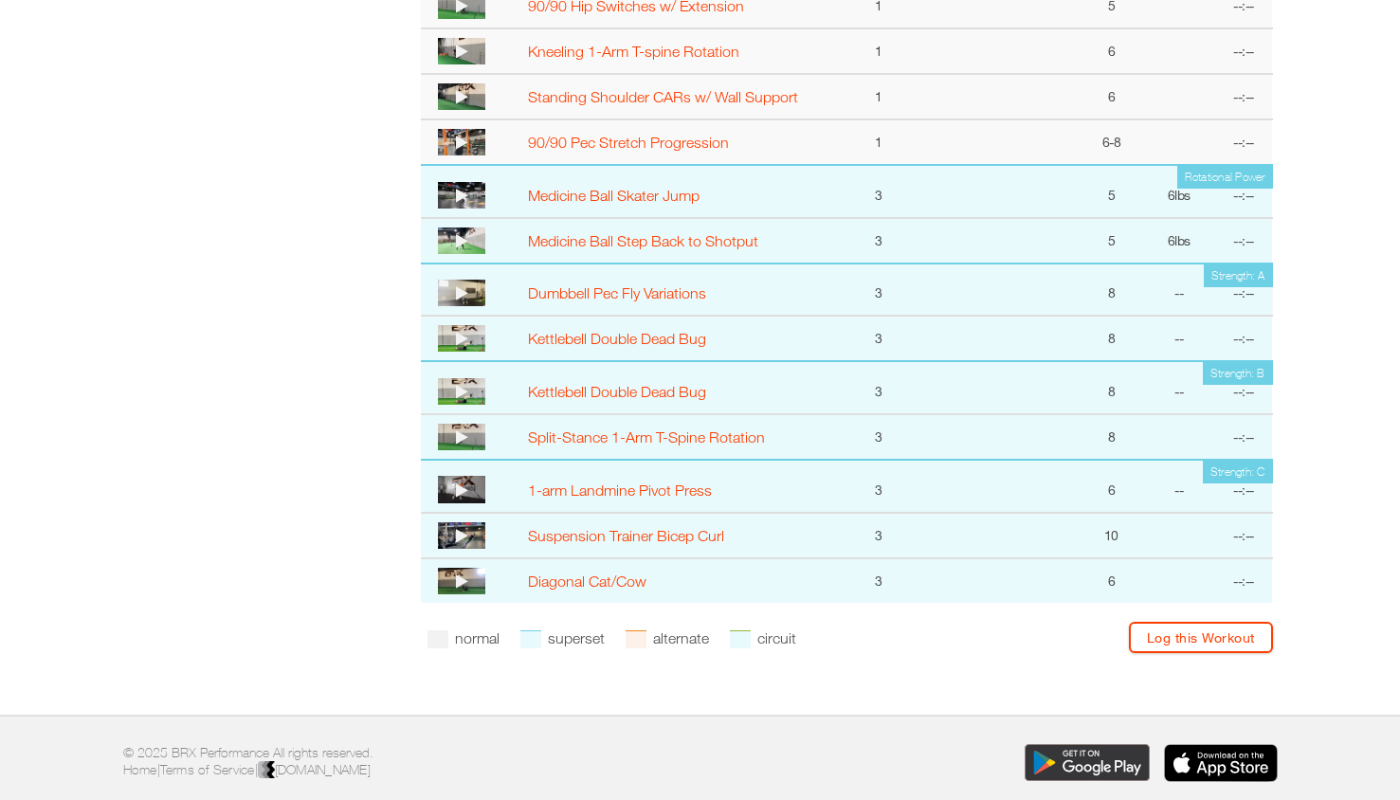
click at [458, 485] on icon at bounding box center [462, 489] width 12 height 15
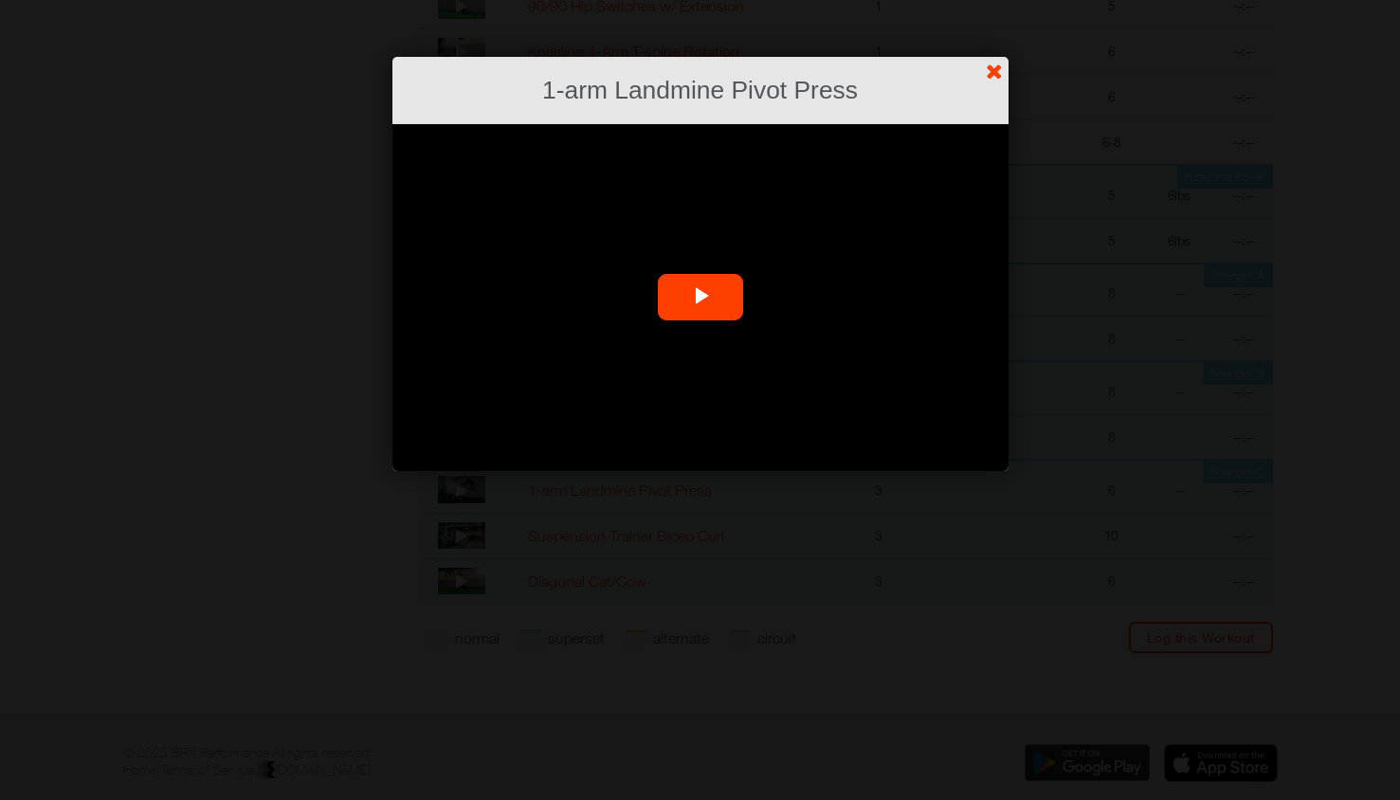
click at [698, 272] on video "Video Player" at bounding box center [700, 297] width 616 height 347
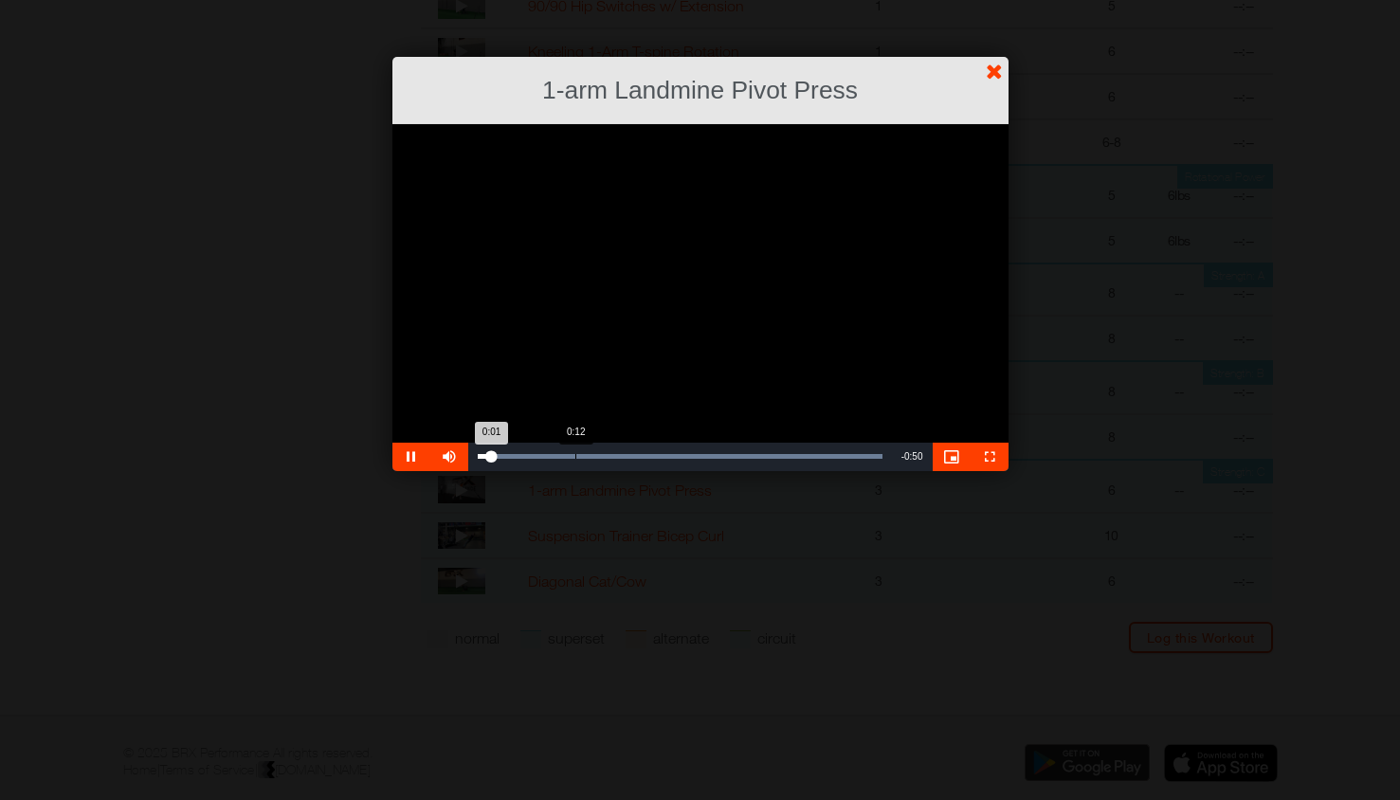
click at [586, 445] on div "Loaded : 100.00% 0:12 0:01" at bounding box center [680, 457] width 424 height 28
click at [575, 451] on div "Loaded : 100.00% 0:12 0:15" at bounding box center [680, 457] width 424 height 28
click at [551, 456] on div "0:13" at bounding box center [530, 456] width 105 height 5
click at [523, 452] on div "Loaded : 100.00% 0:07 0:09" at bounding box center [680, 457] width 424 height 28
click at [998, 0] on link "?" at bounding box center [700, -1] width 1402 height 1
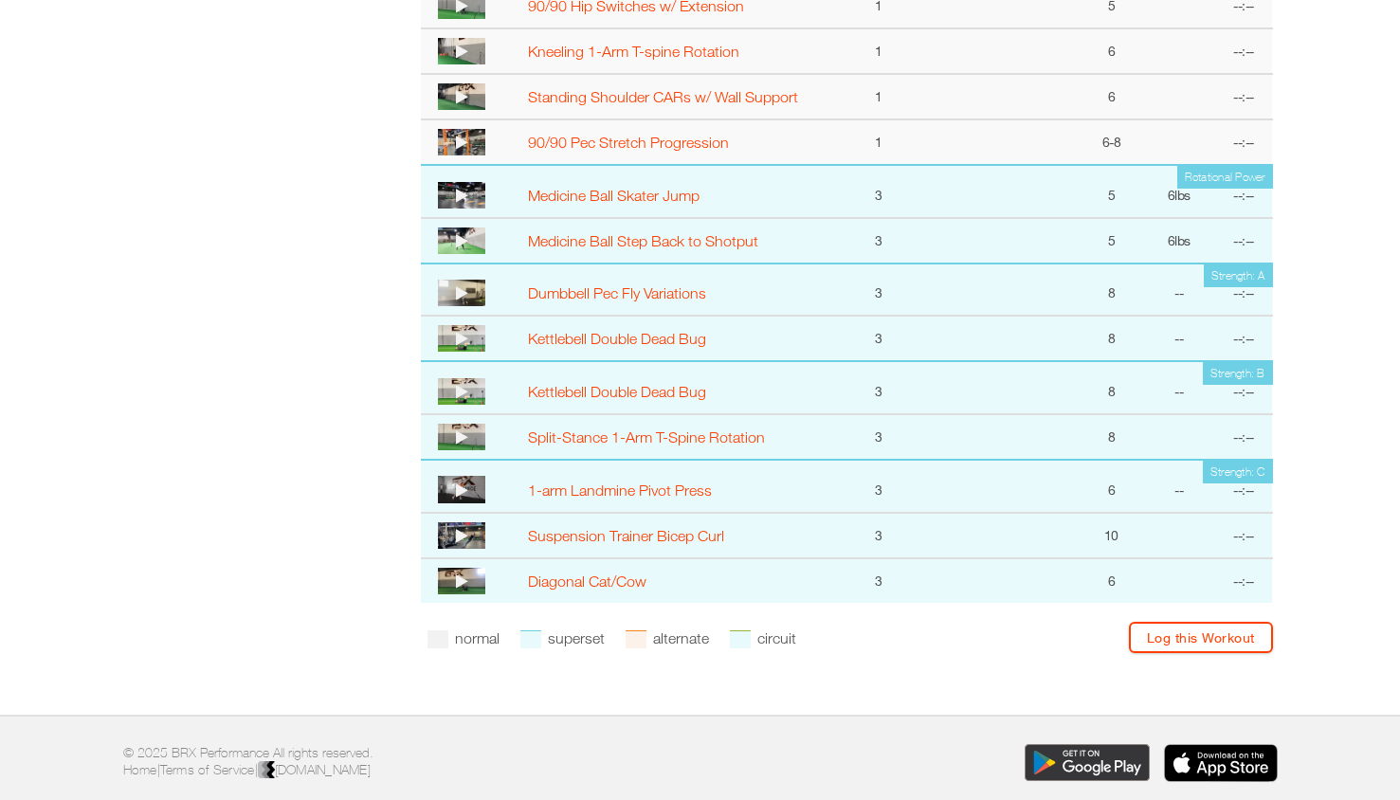
click at [456, 566] on td at bounding box center [470, 580] width 98 height 45
click at [461, 574] on icon at bounding box center [462, 580] width 12 height 15
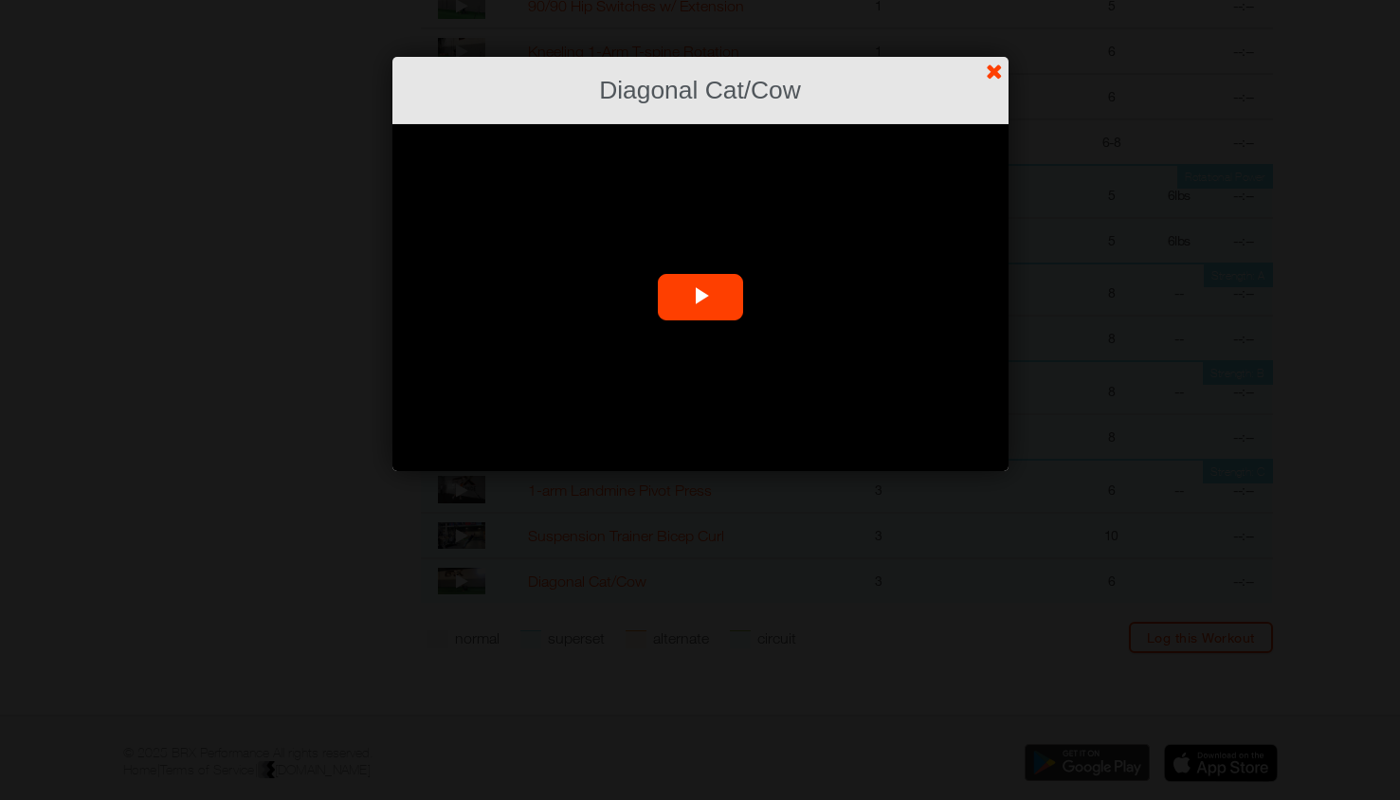
click at [700, 298] on span "Video Player" at bounding box center [700, 298] width 0 height 0
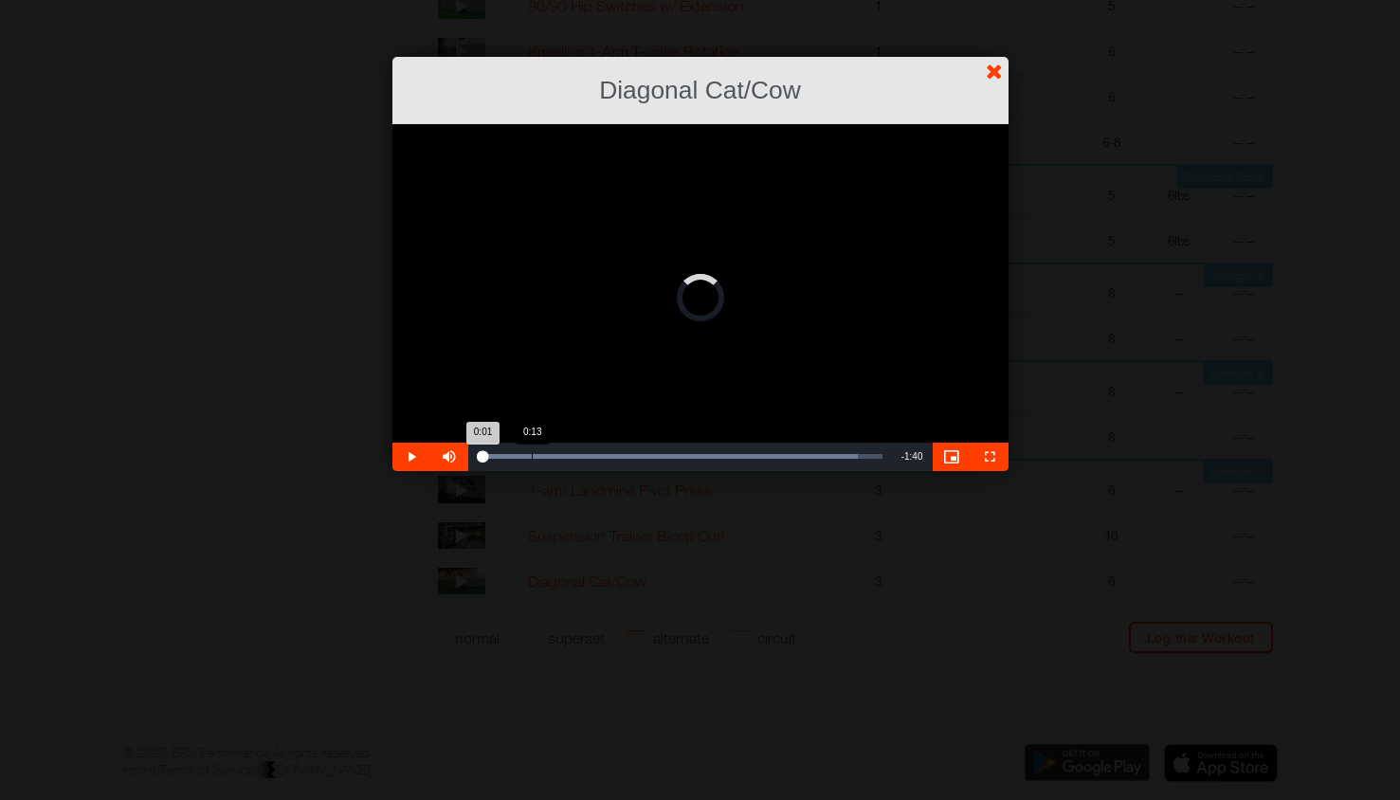
click at [532, 452] on div "Loaded : 93.89% 0:13 0:01" at bounding box center [680, 457] width 424 height 28
click at [554, 455] on div "Progress Bar" at bounding box center [680, 456] width 405 height 5
click at [997, 0] on link "?" at bounding box center [700, -1] width 1402 height 1
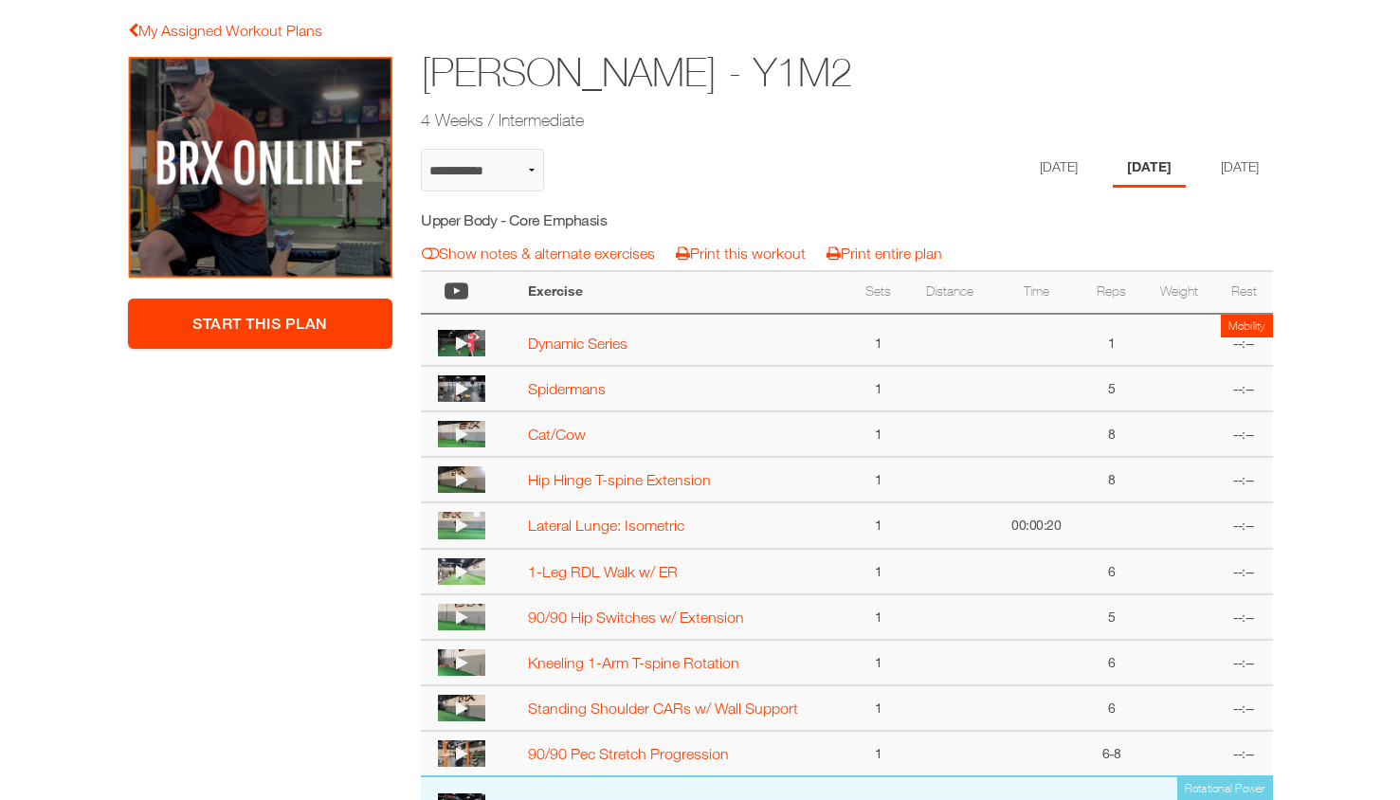
scroll to position [245, 0]
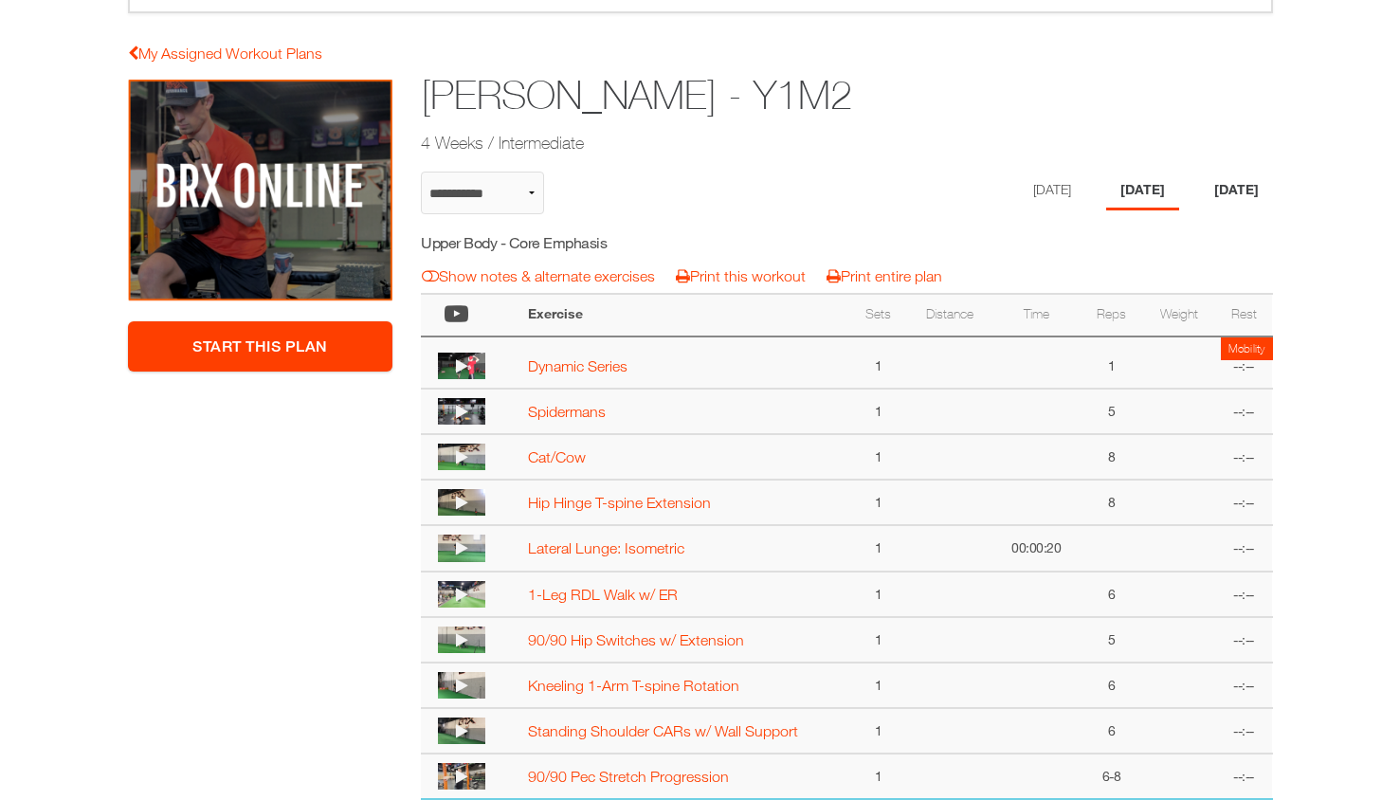
click at [1252, 197] on li "[DATE]" at bounding box center [1236, 191] width 73 height 39
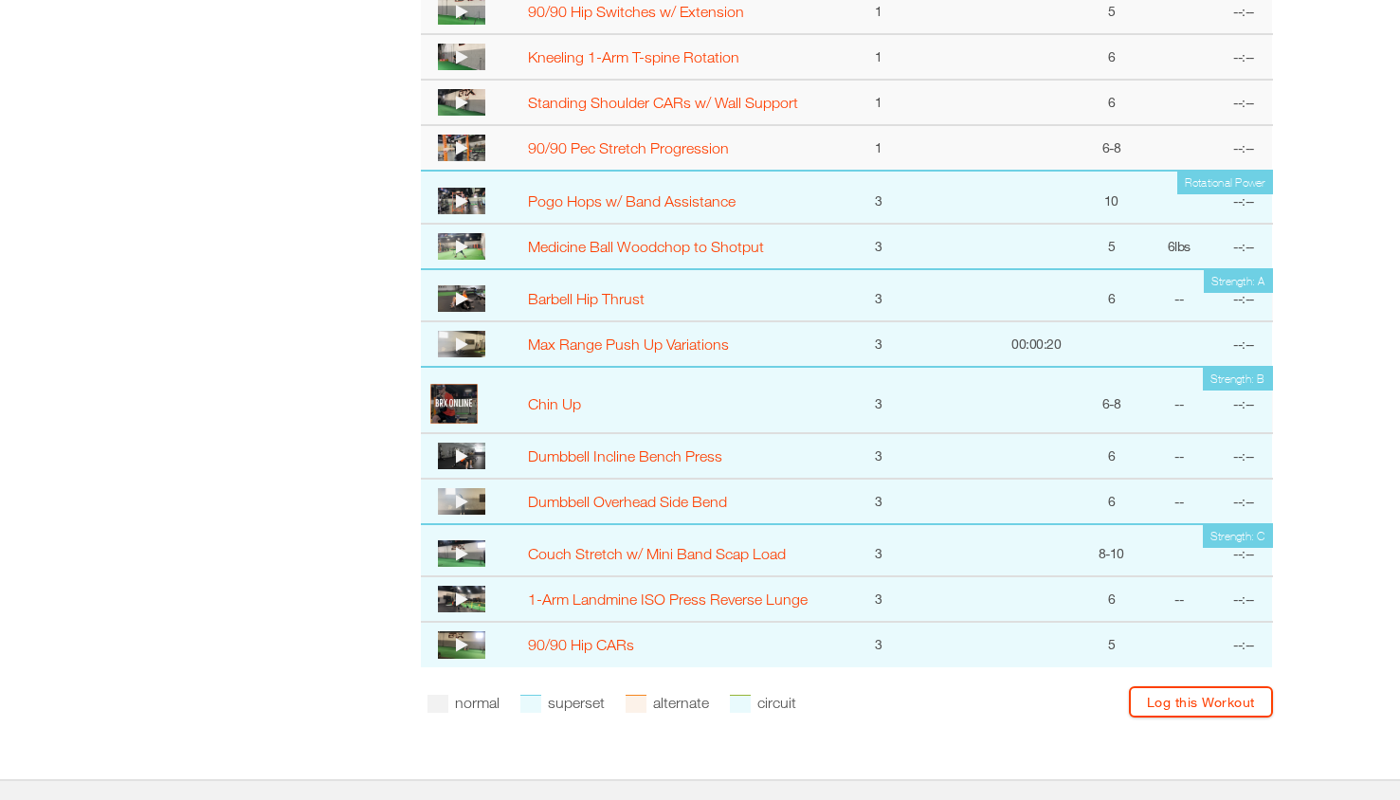
scroll to position [879, 0]
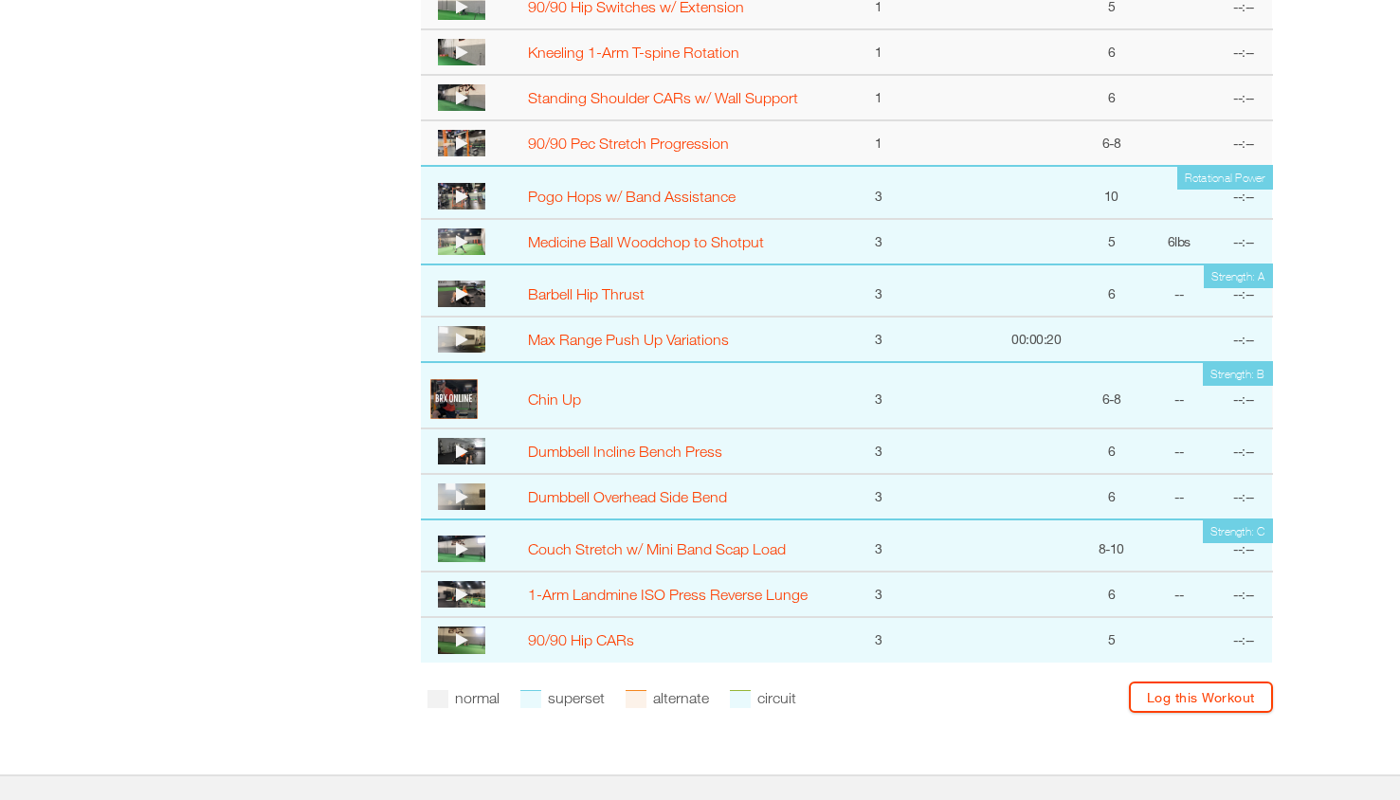
click at [458, 552] on icon at bounding box center [462, 548] width 12 height 15
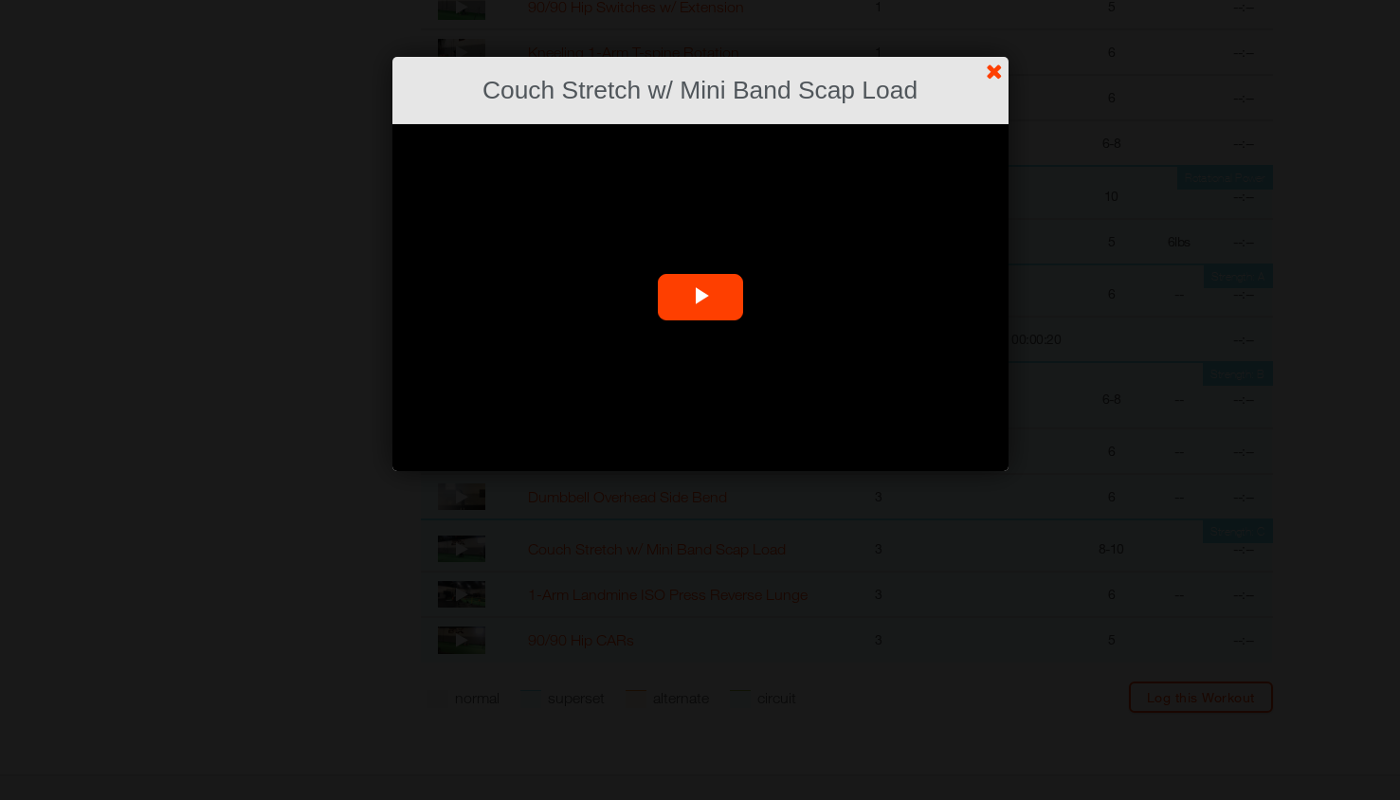
click at [700, 298] on span "Video Player" at bounding box center [700, 298] width 0 height 0
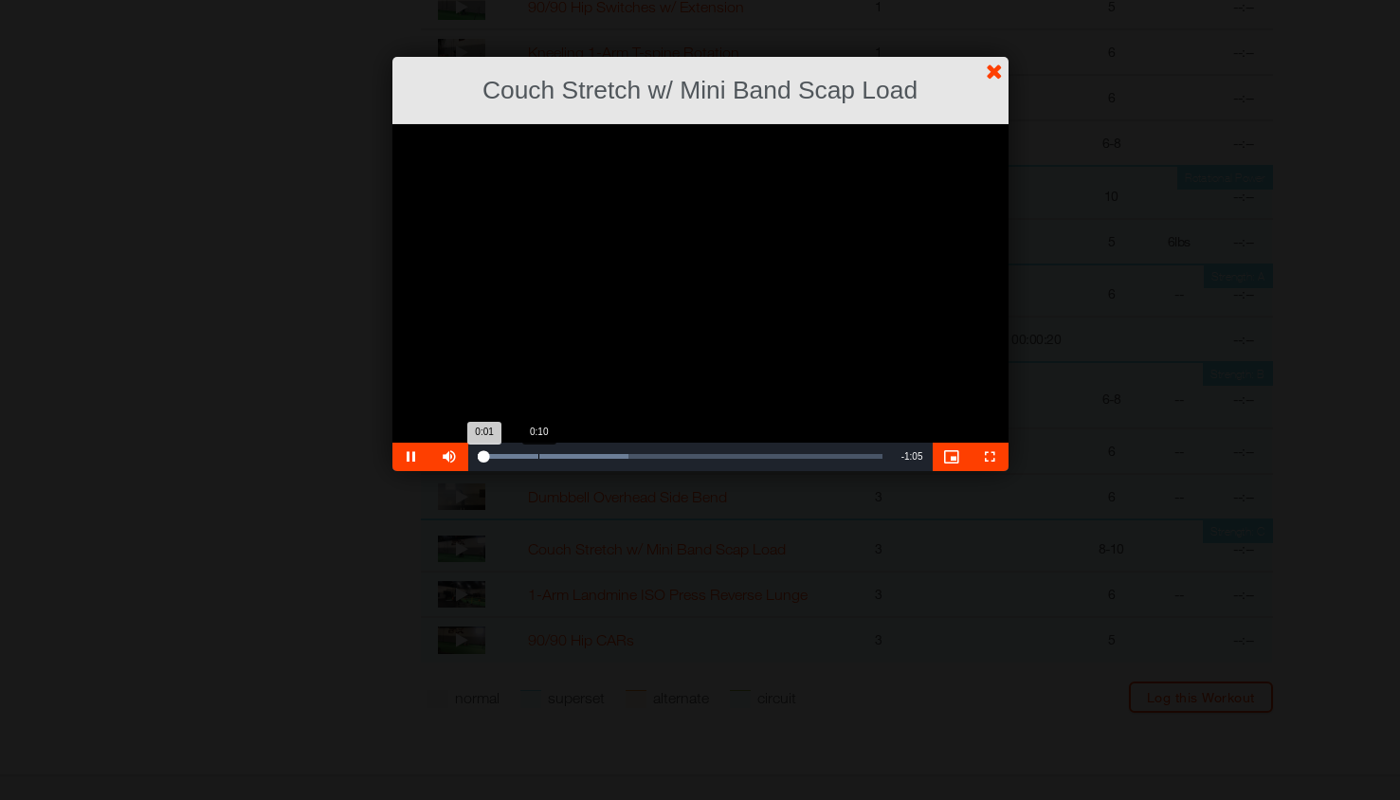
click at [543, 456] on div "Loaded : 37.34% 0:10 0:01" at bounding box center [680, 456] width 405 height 5
click at [568, 460] on div "Loaded : 59.75% 0:15 0:11" at bounding box center [680, 457] width 424 height 28
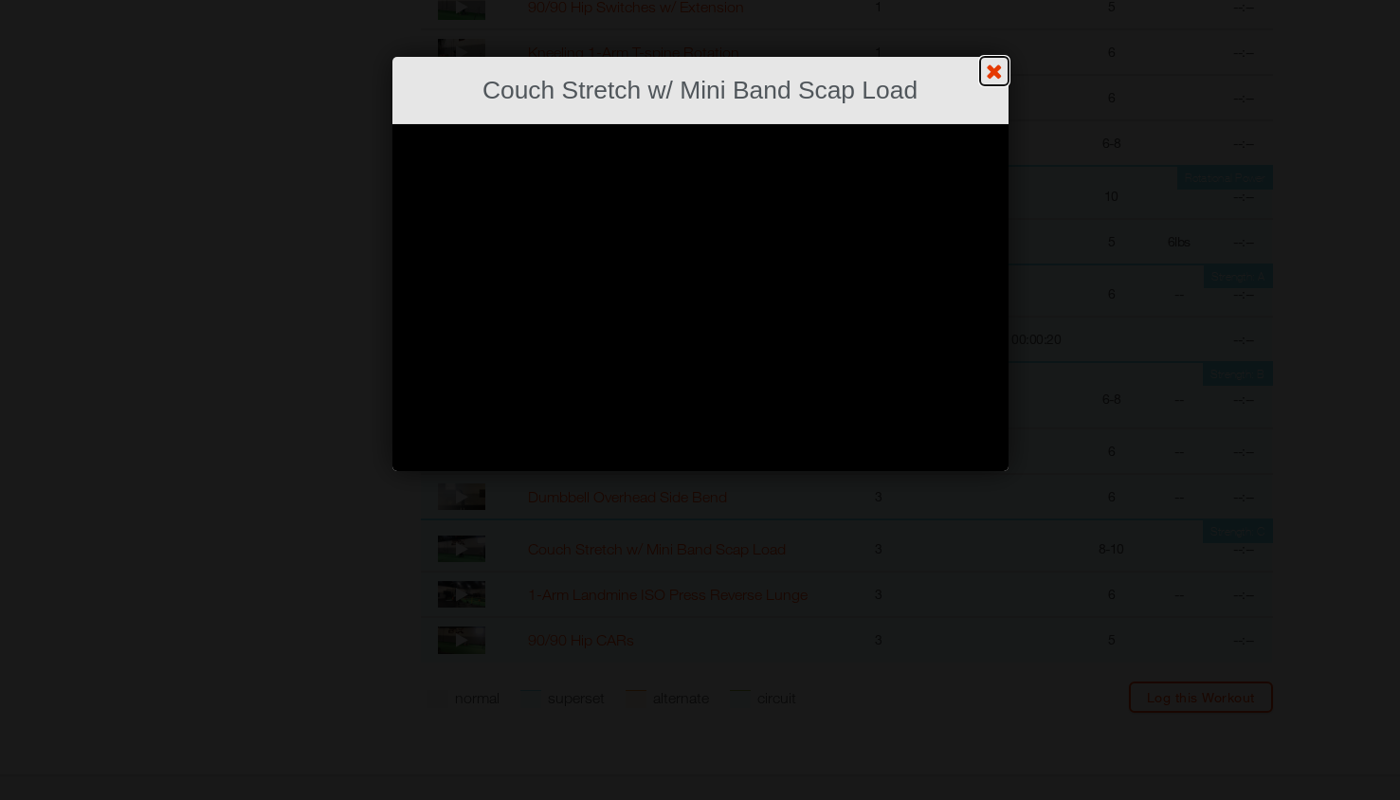
click at [994, 0] on link "?" at bounding box center [700, -1] width 1402 height 1
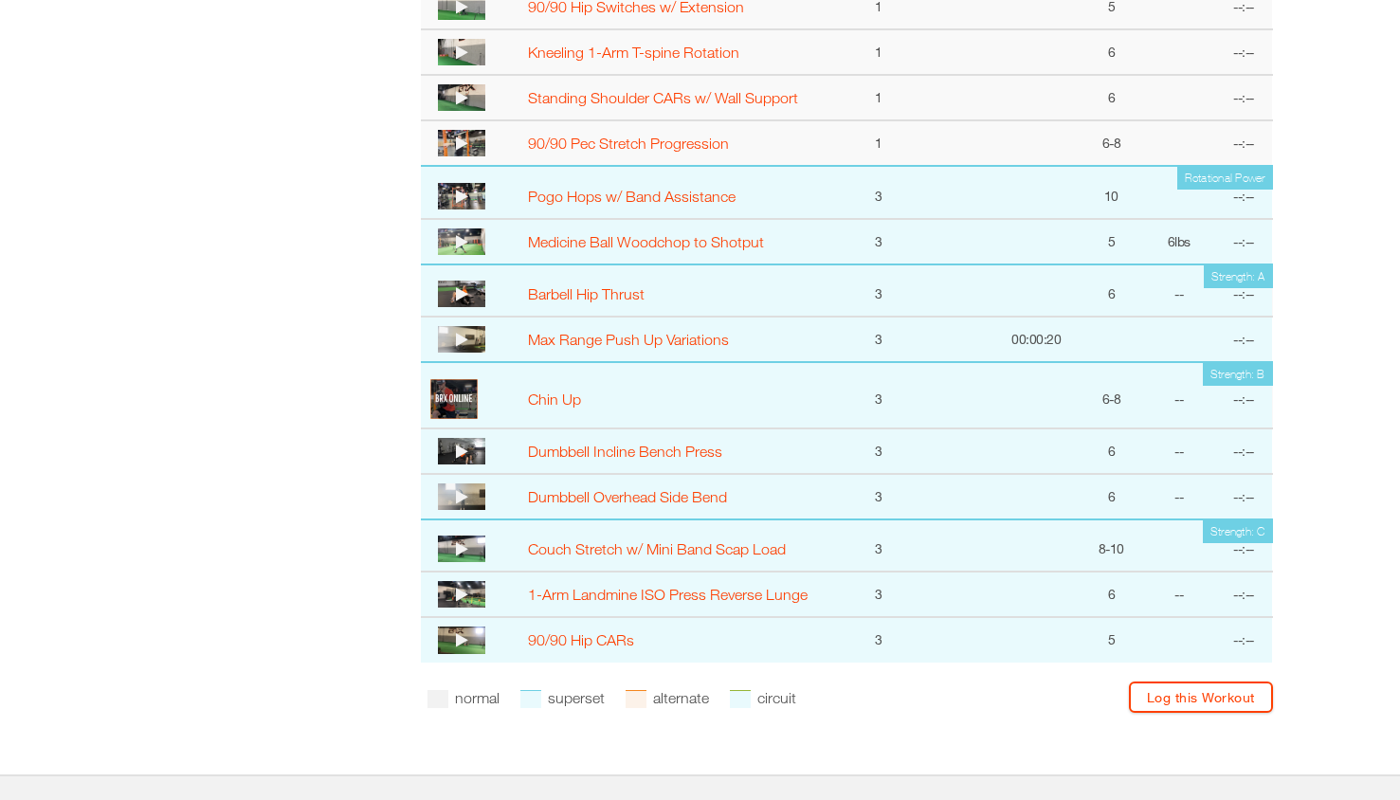
click at [456, 590] on icon at bounding box center [462, 594] width 12 height 15
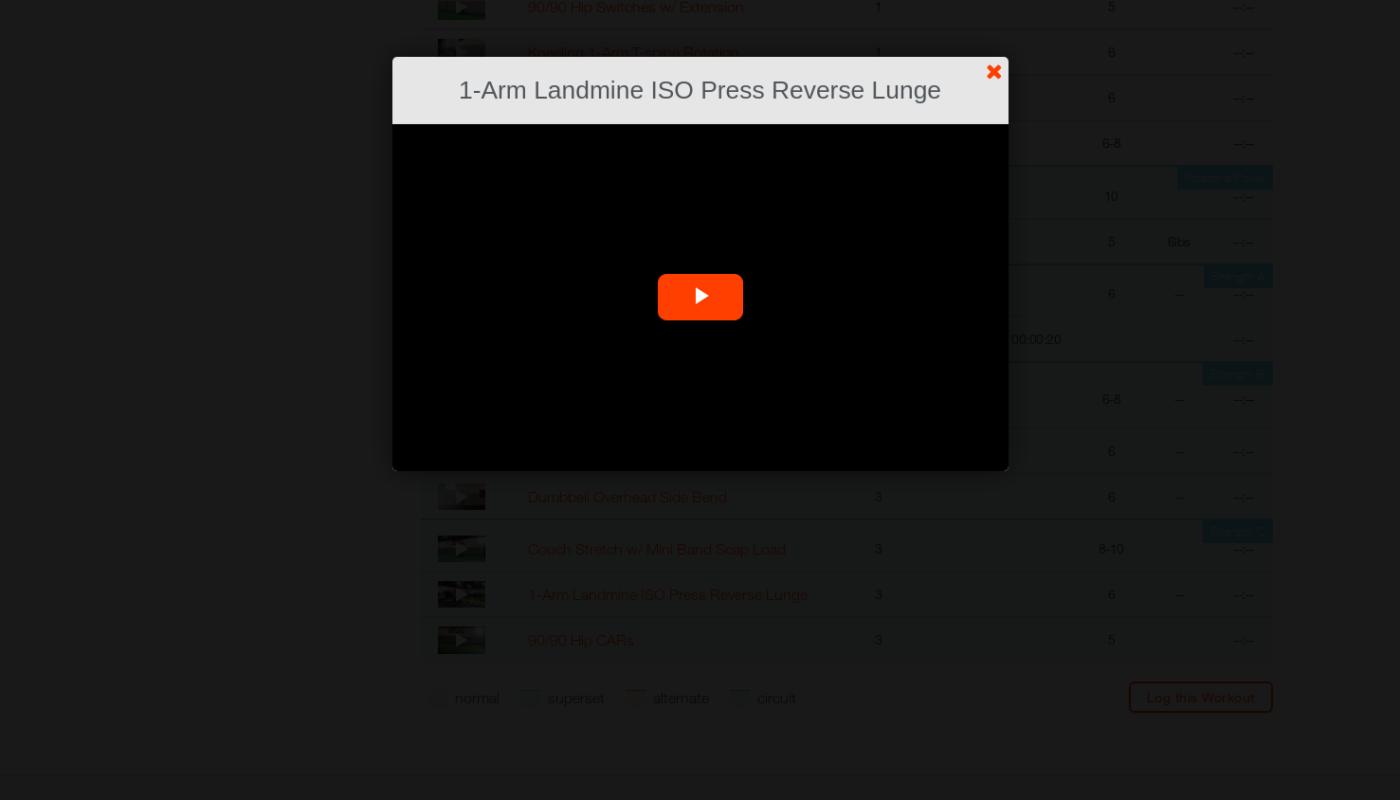
click at [700, 298] on span "Video Player" at bounding box center [700, 298] width 0 height 0
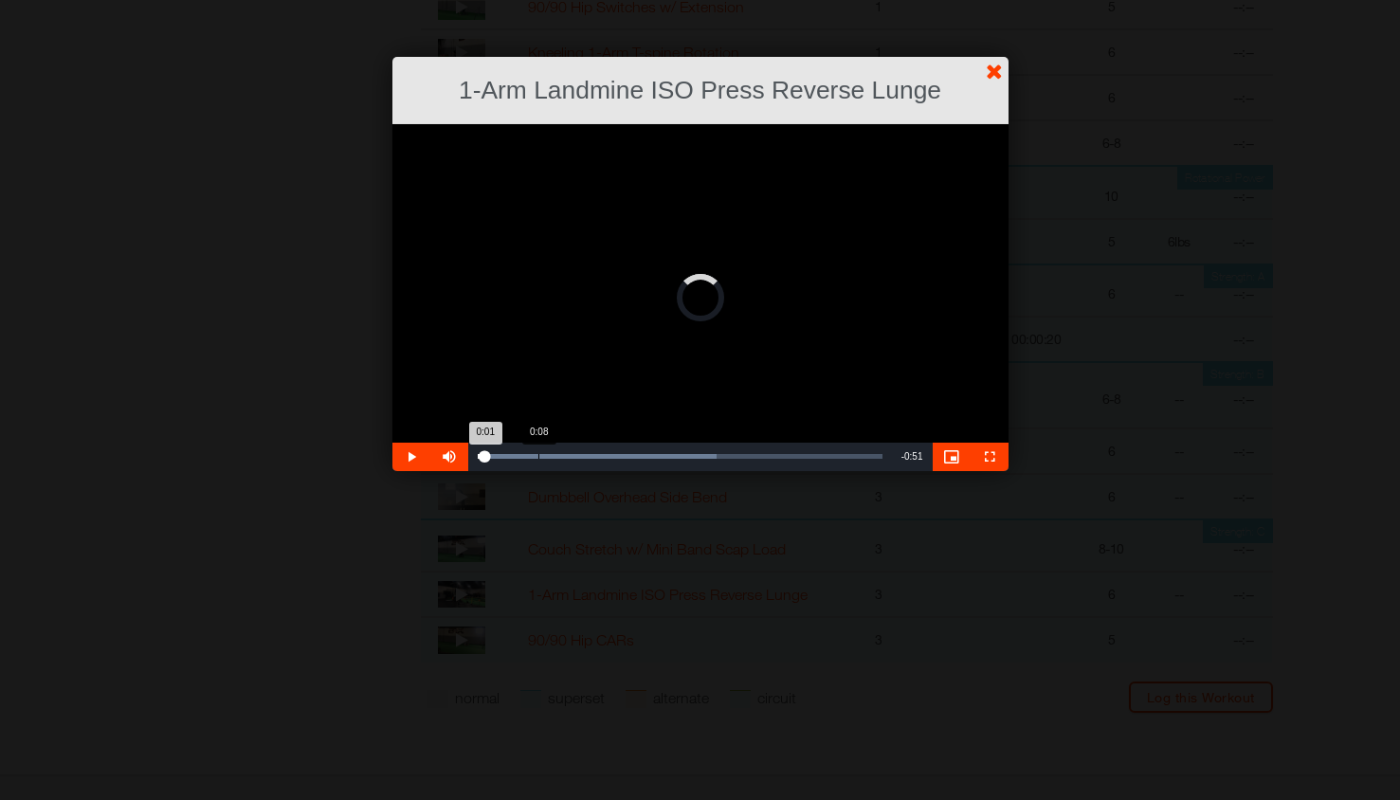
click at [537, 447] on div "Loaded : 59.14% 0:08 0:01" at bounding box center [680, 457] width 424 height 28
click at [997, 0] on link "?" at bounding box center [700, -1] width 1402 height 1
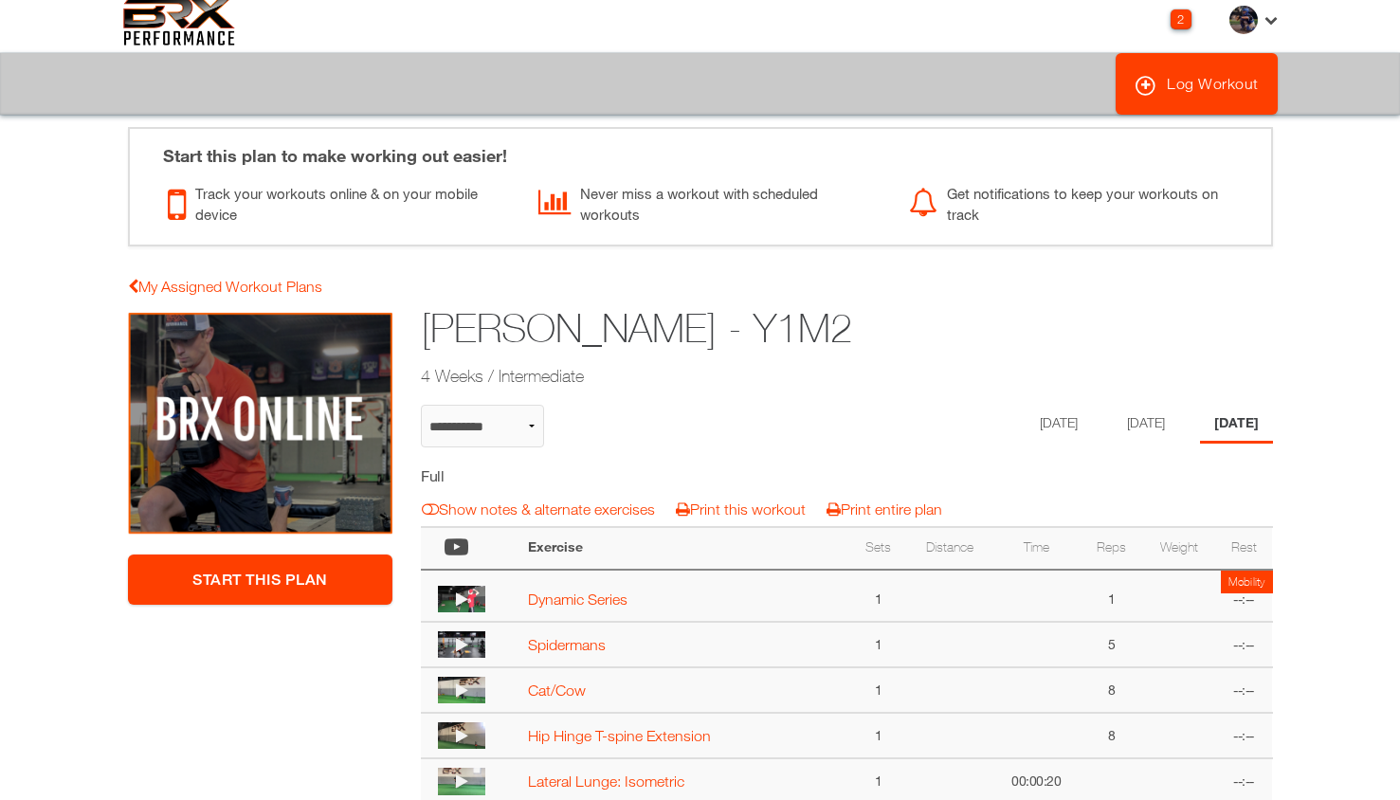
scroll to position [9, 0]
